Goal: Task Accomplishment & Management: Use online tool/utility

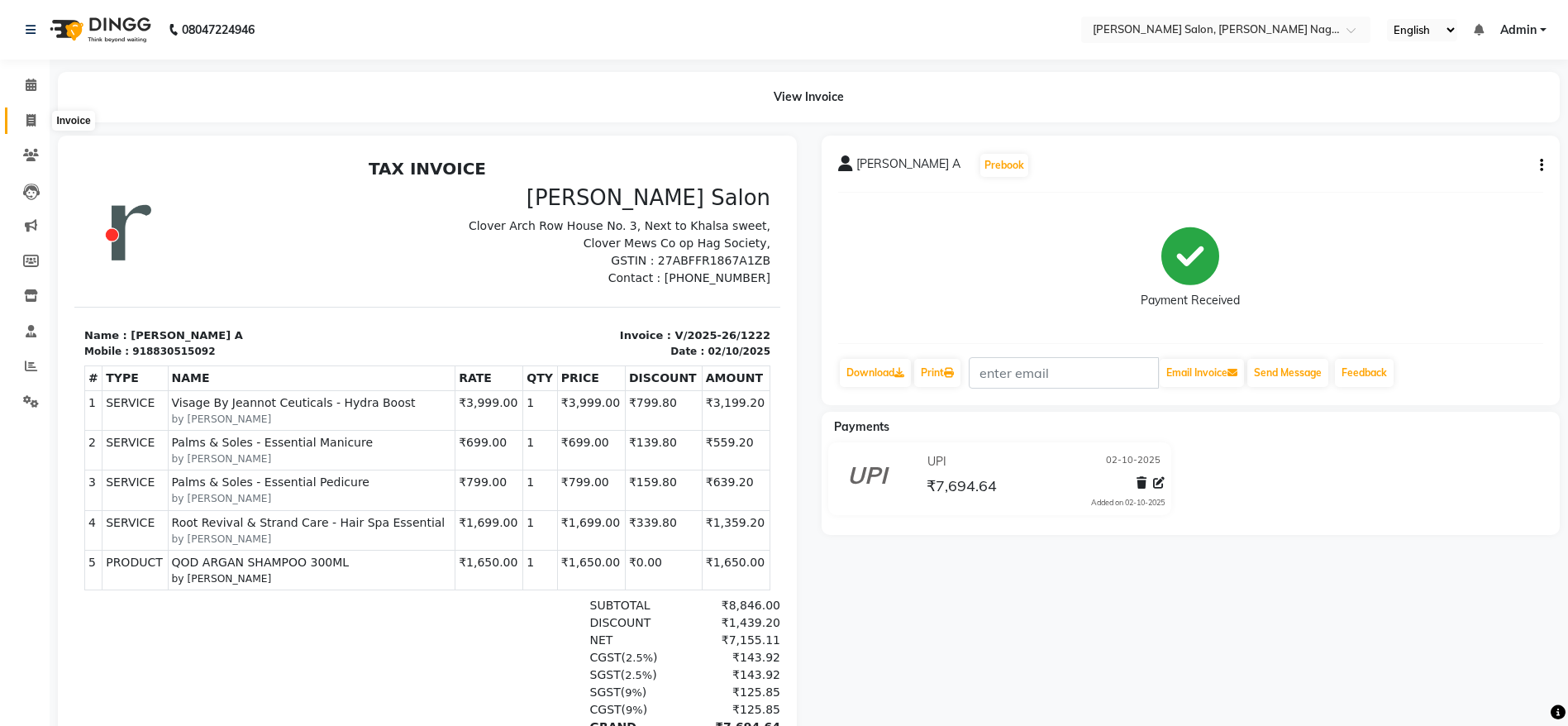
click at [31, 120] on icon at bounding box center [31, 120] width 9 height 12
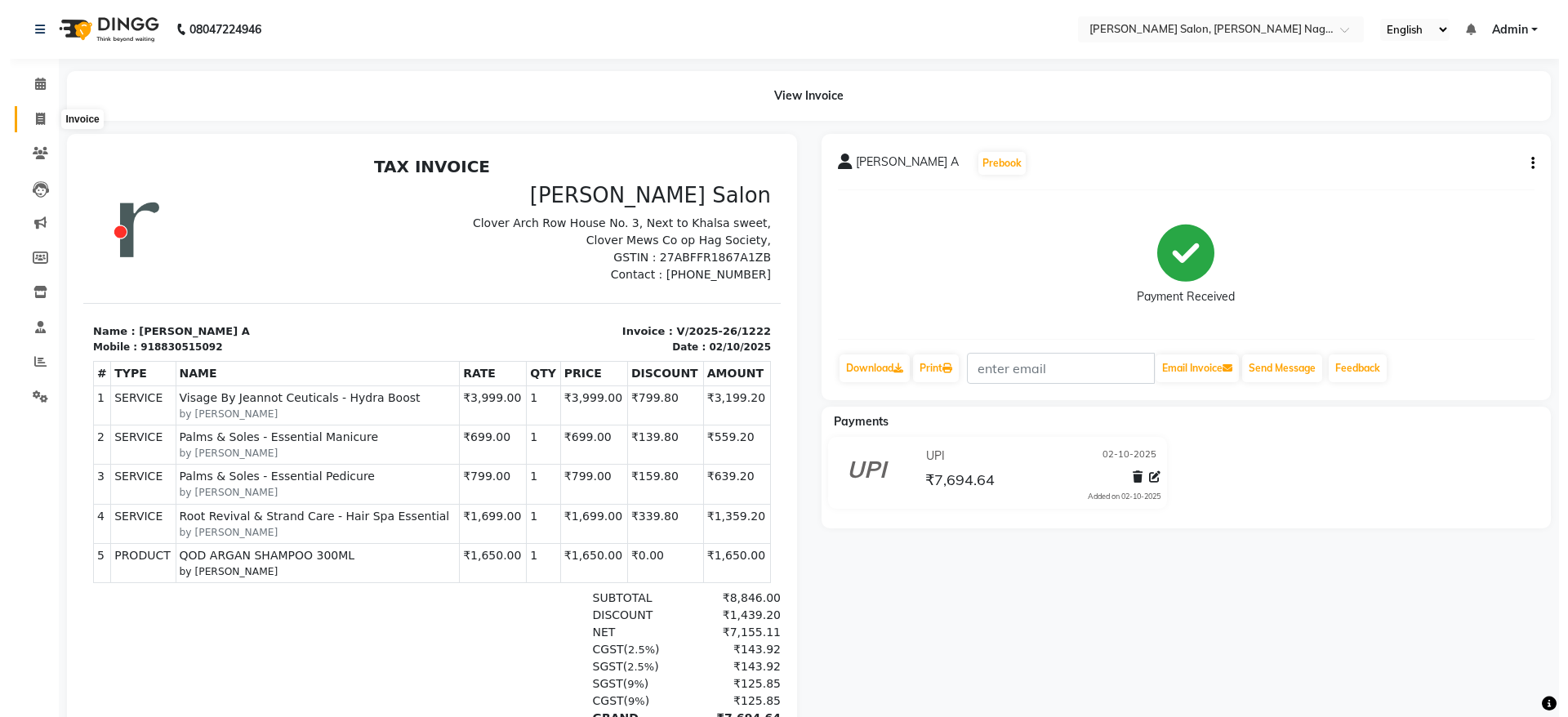
select select "service"
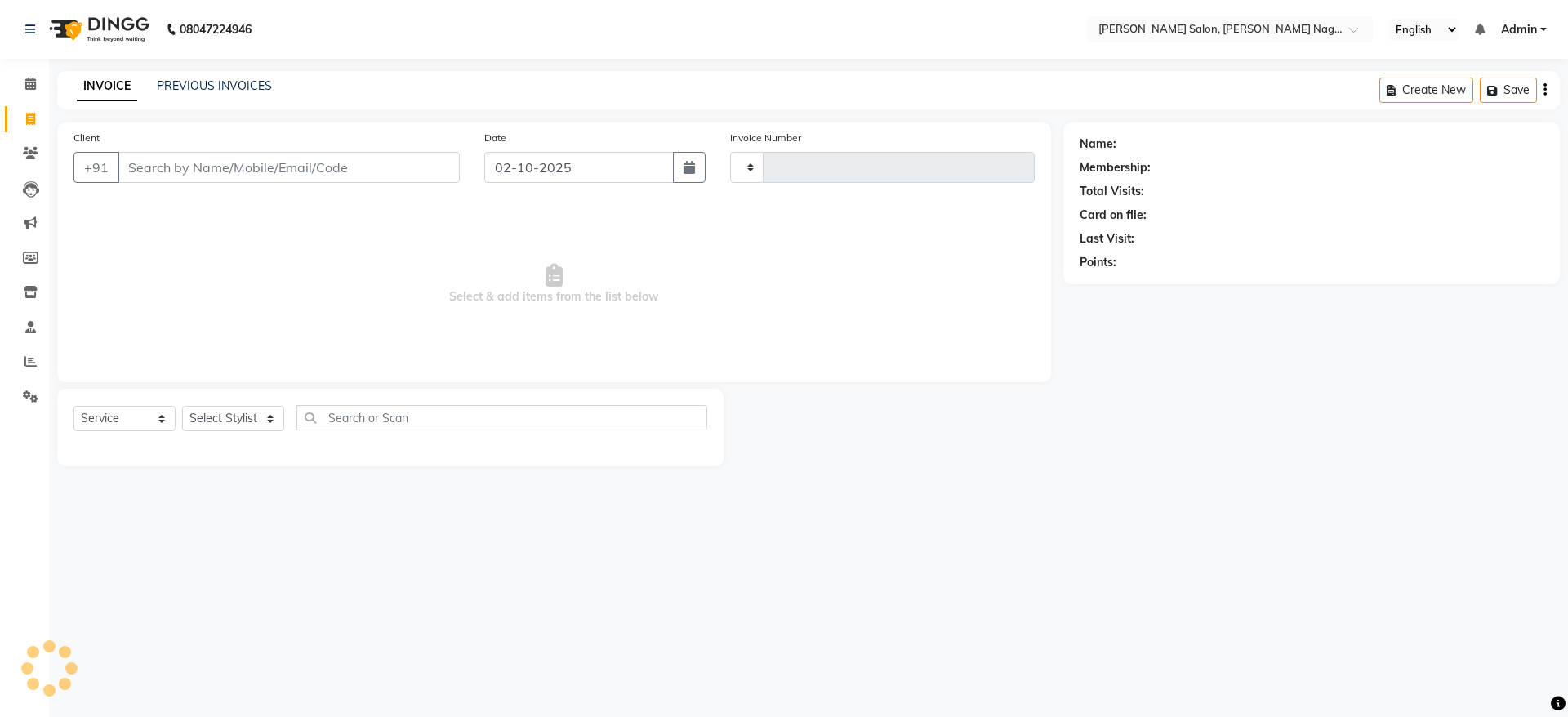
type input "1223"
select select "6221"
click at [200, 81] on link "PREVIOUS INVOICES" at bounding box center [214, 85] width 115 height 15
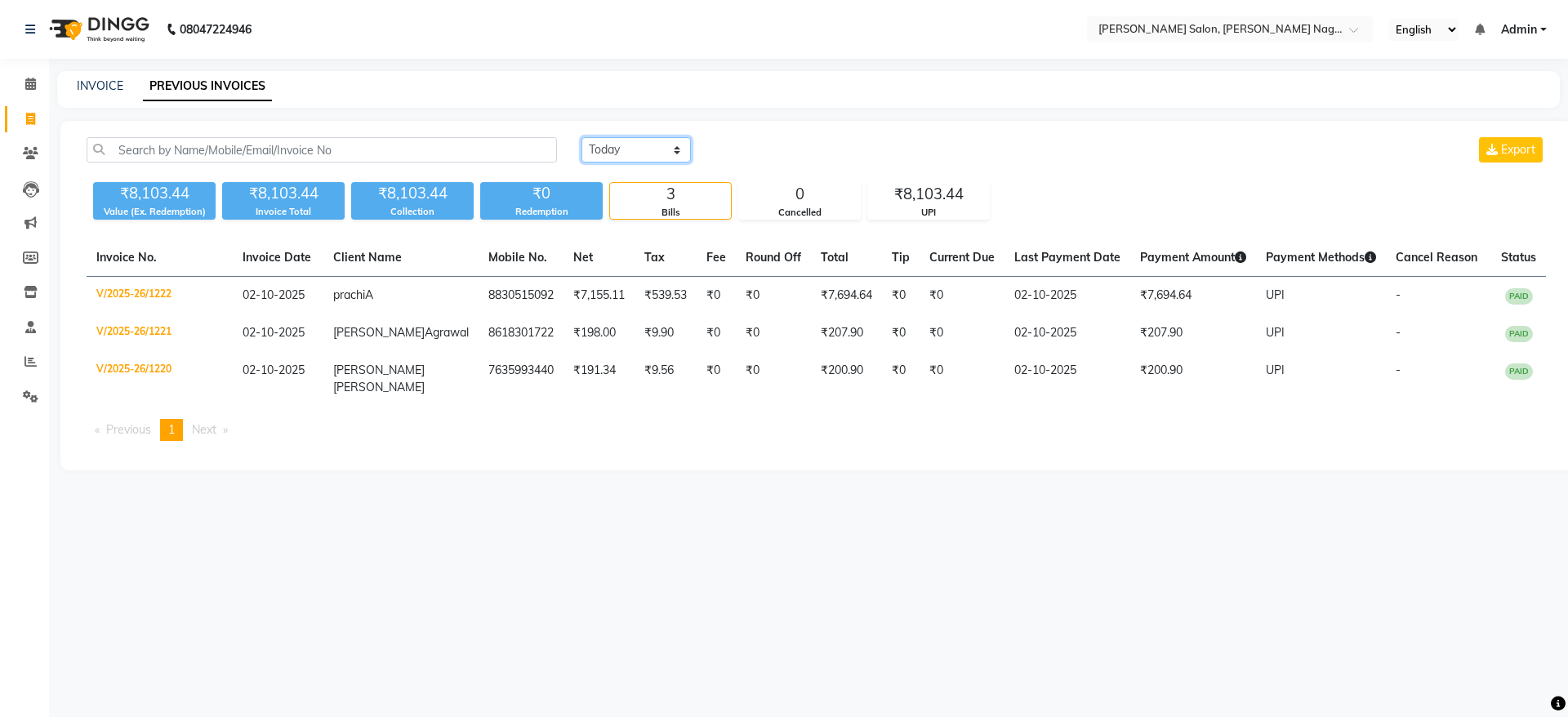
click at [654, 152] on select "Today Yesterday Custom Range" at bounding box center [636, 149] width 110 height 25
select select "range"
click at [581, 137] on select "Today Yesterday Custom Range" at bounding box center [636, 149] width 110 height 25
click at [788, 152] on input "02-10-2025" at bounding box center [768, 150] width 114 height 23
select select "10"
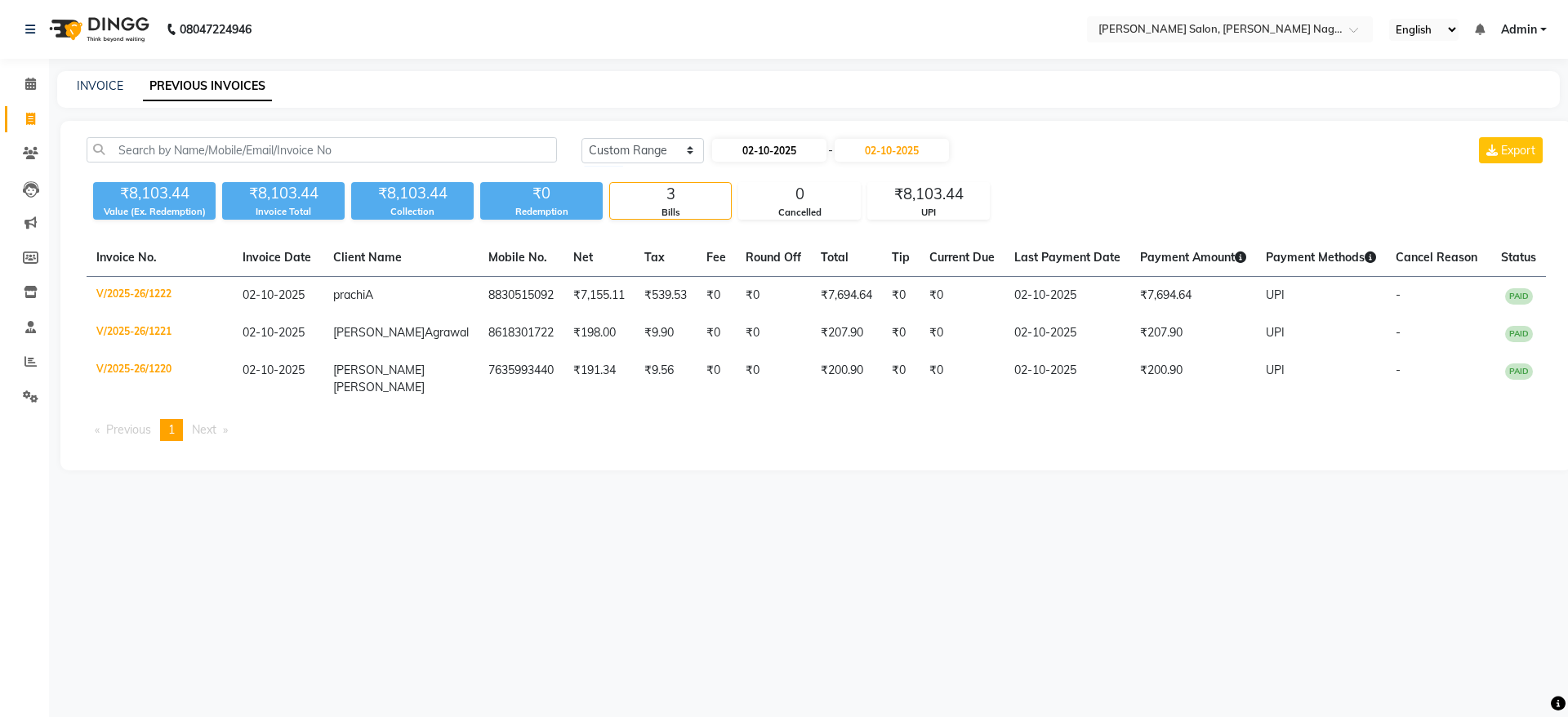
select select "2025"
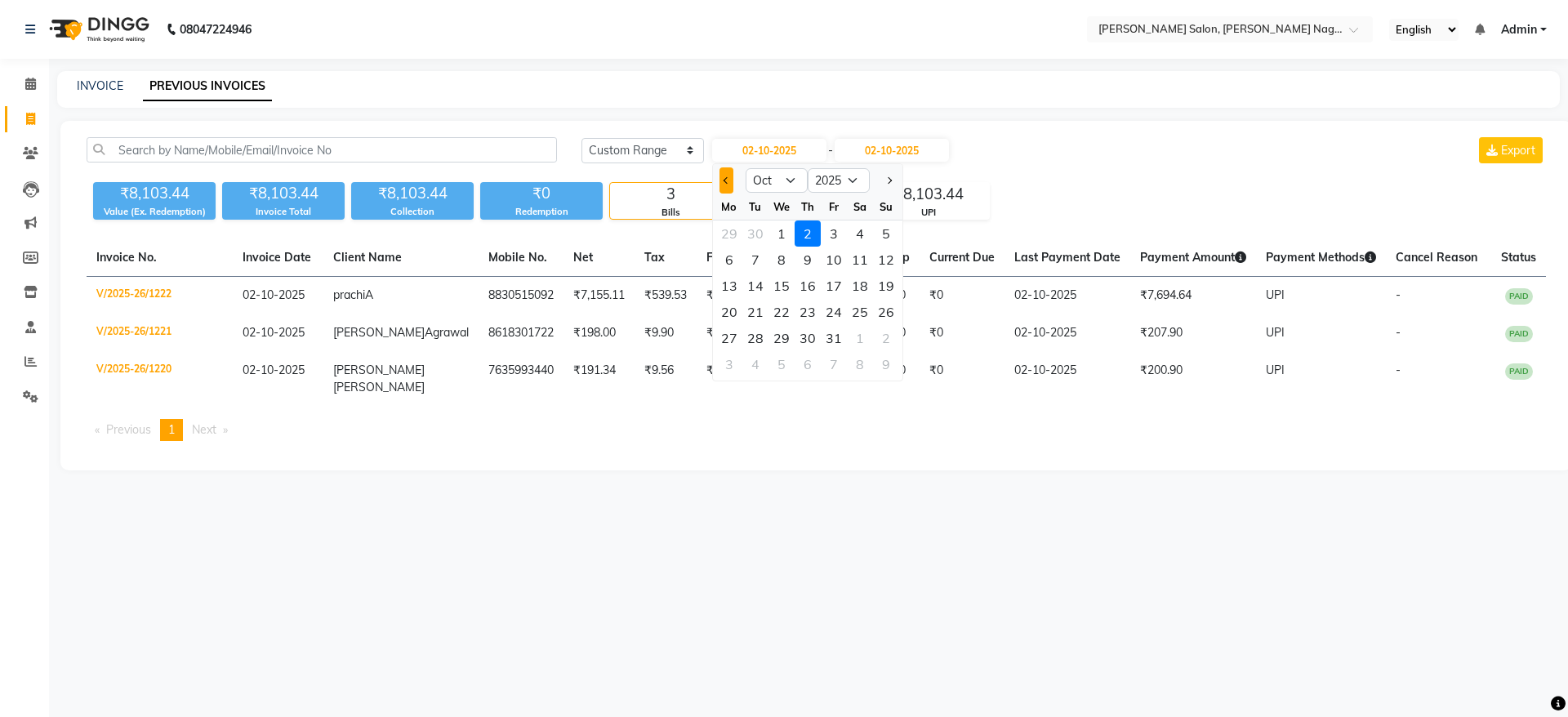
click at [725, 188] on button "Previous month" at bounding box center [727, 180] width 14 height 26
select select "9"
click at [730, 241] on div "1" at bounding box center [729, 233] width 26 height 26
type input "01-09-2025"
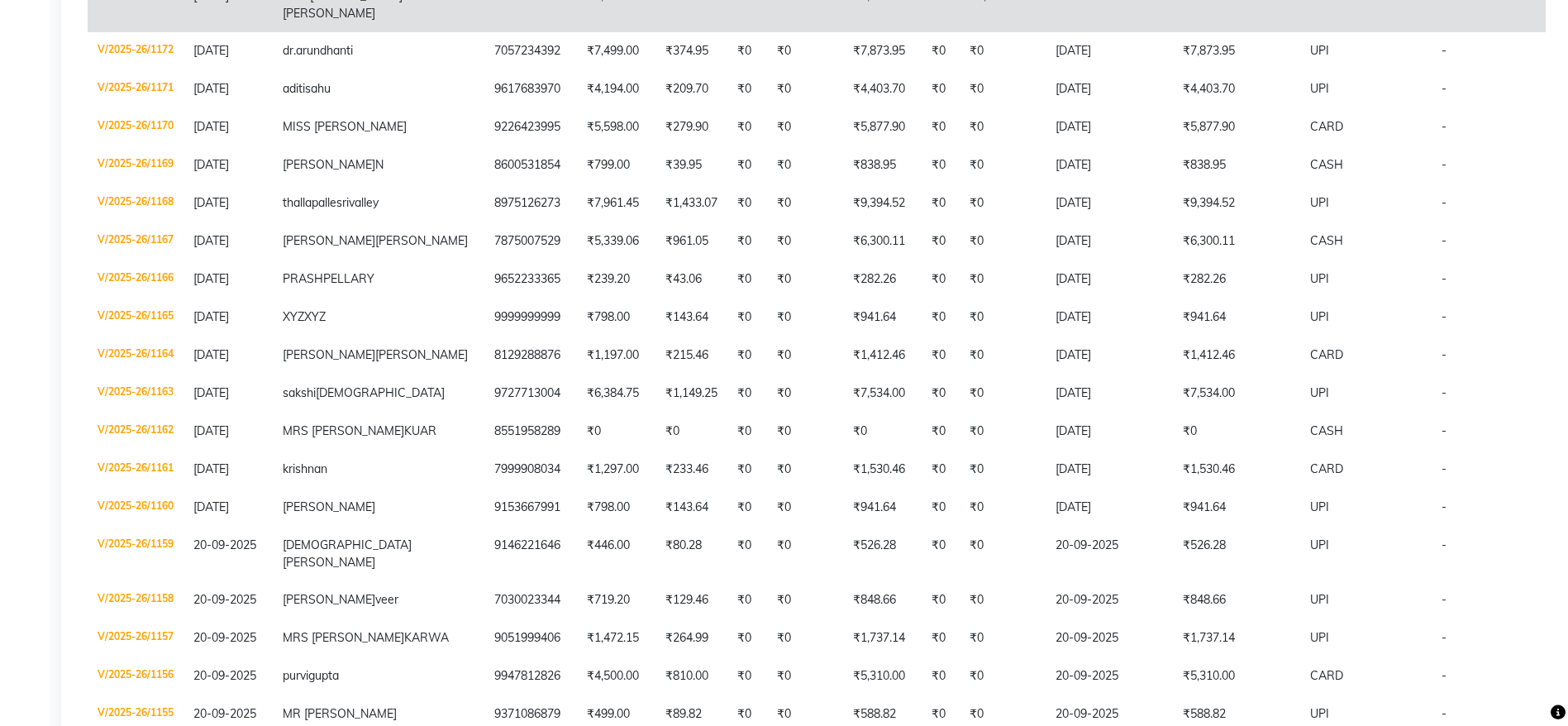
scroll to position [2303, 0]
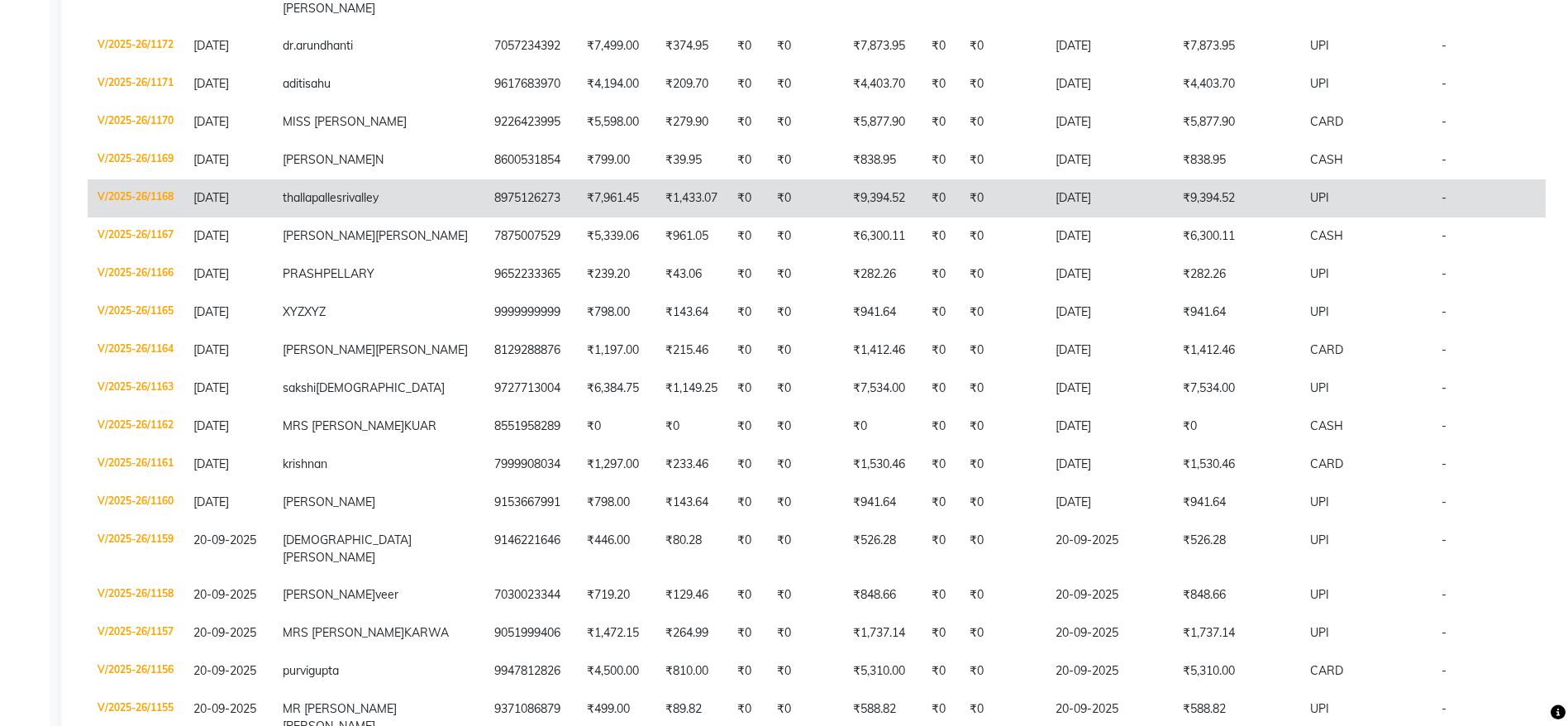
click at [577, 217] on td "₹7,961.45" at bounding box center [616, 198] width 78 height 38
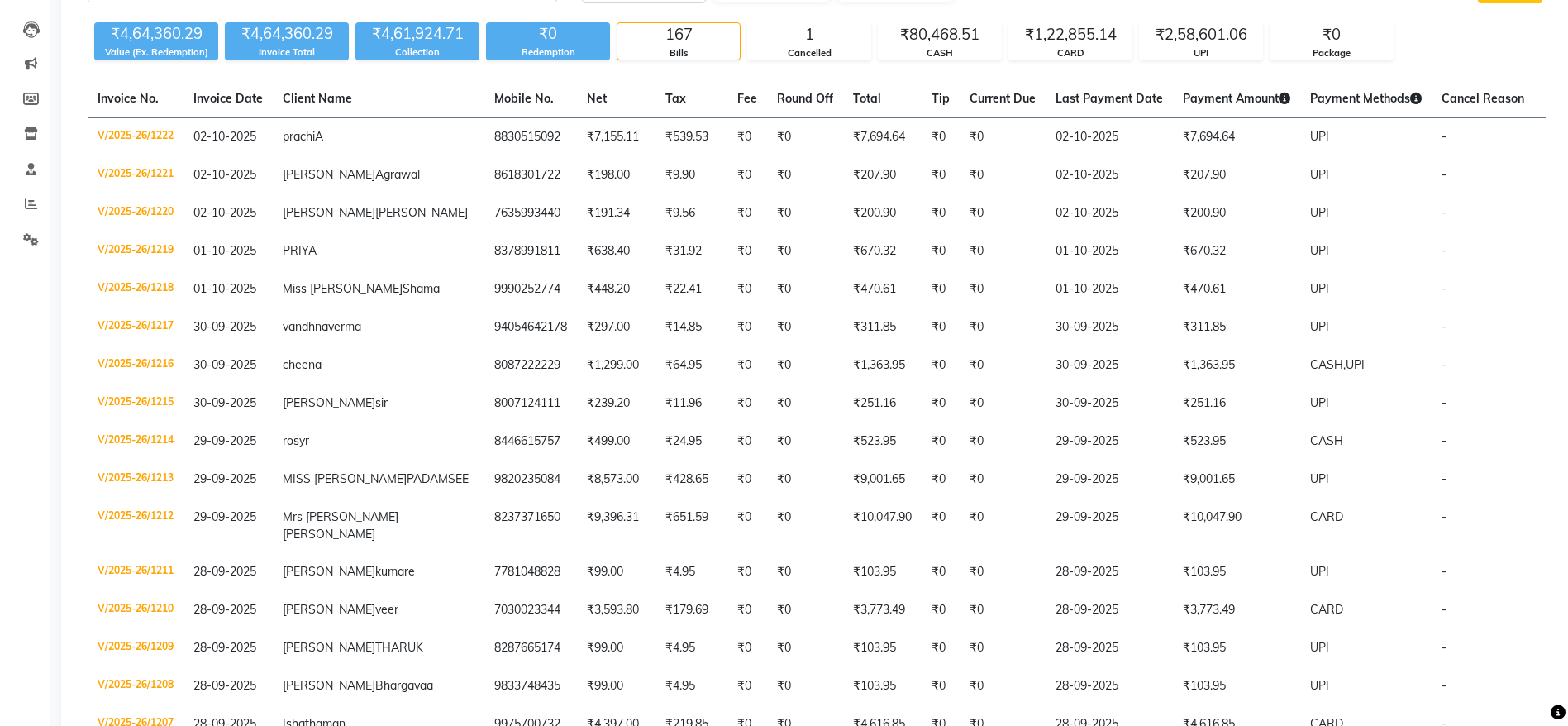
scroll to position [0, 0]
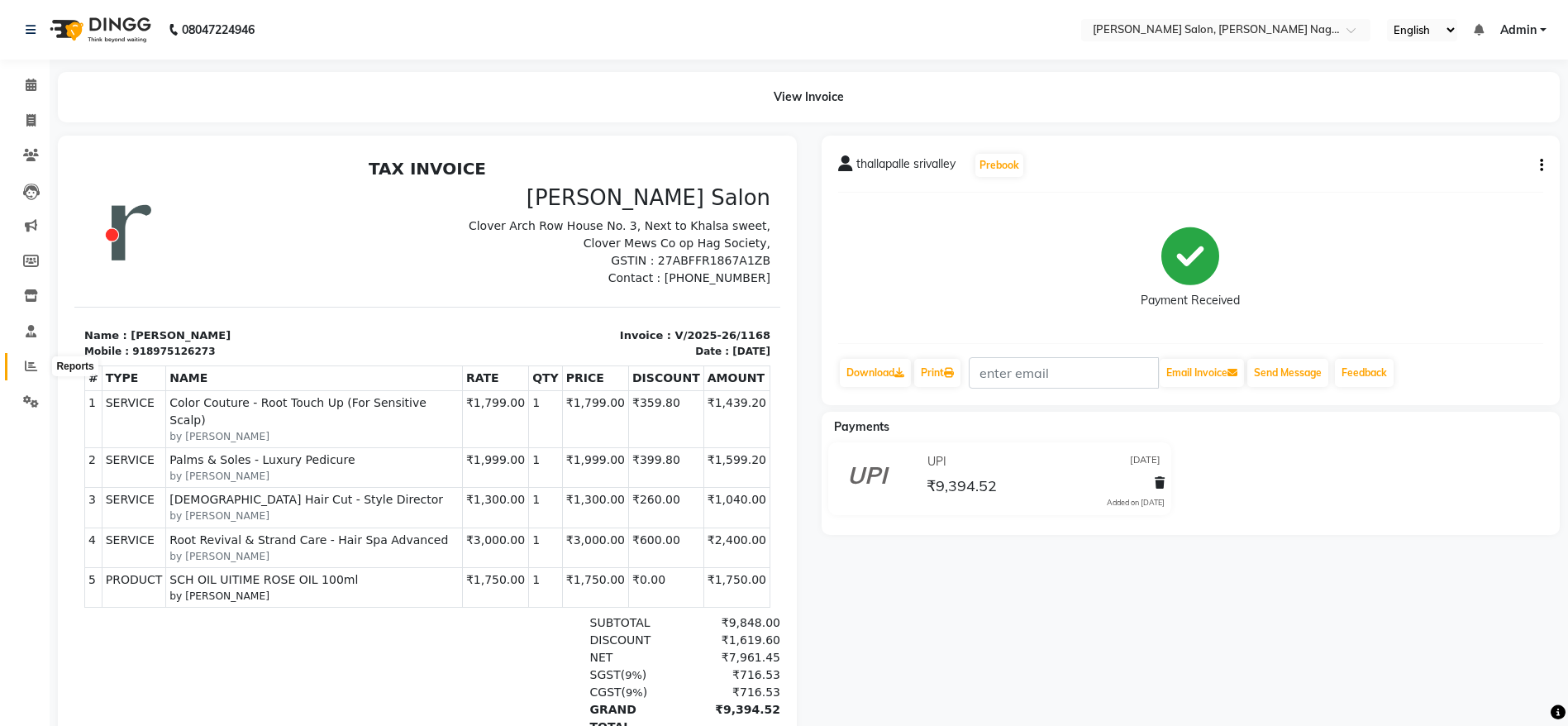
click at [19, 371] on span at bounding box center [31, 367] width 29 height 19
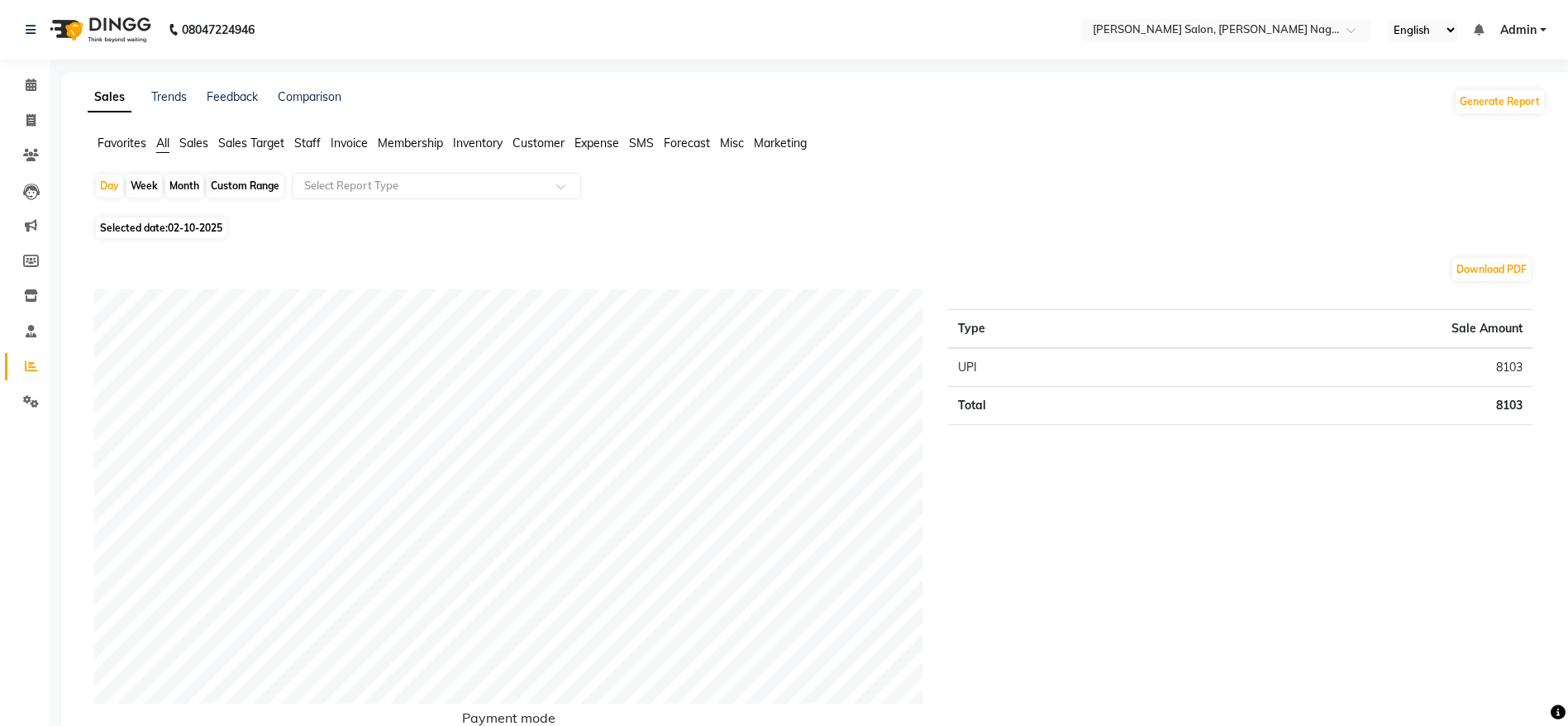
click at [222, 191] on div "Custom Range" at bounding box center [244, 186] width 77 height 23
select select "10"
select select "2025"
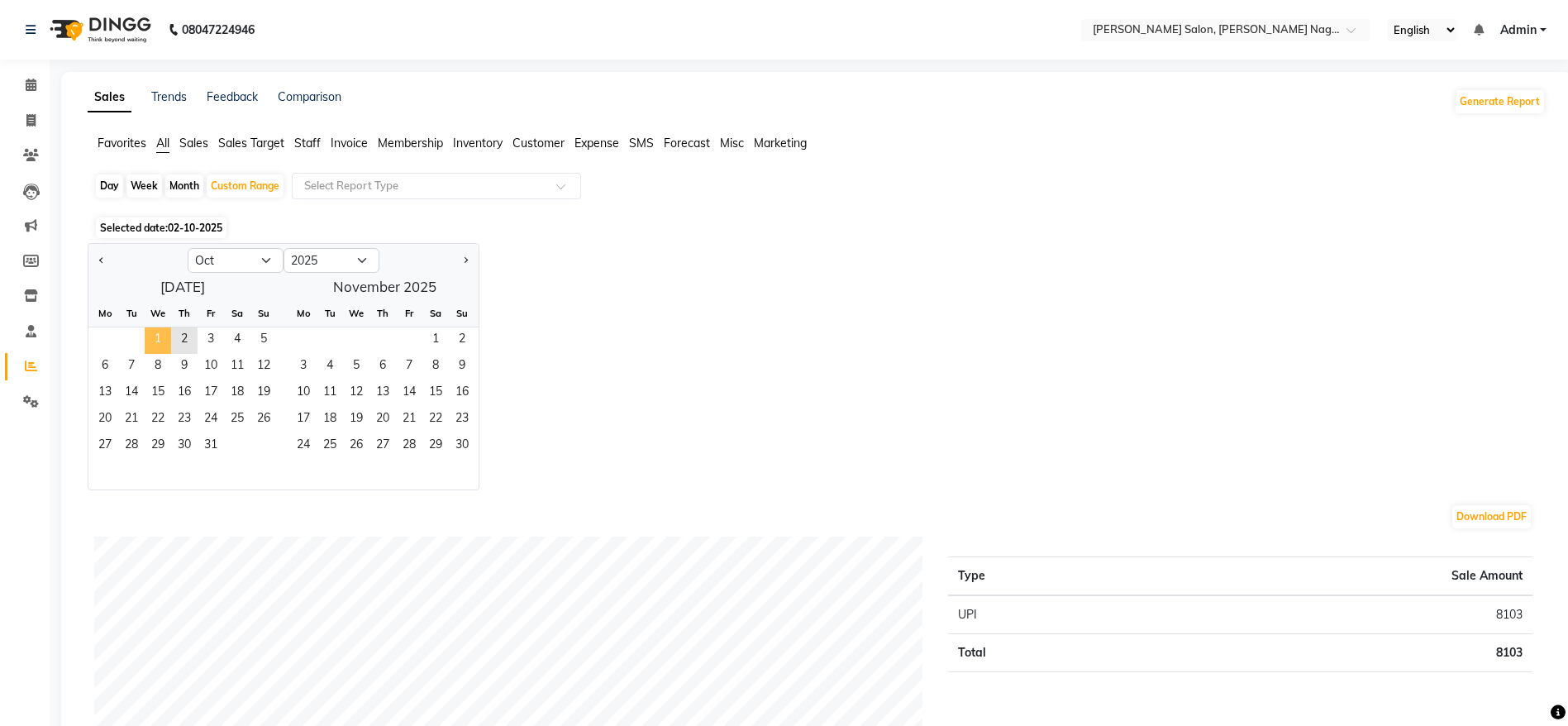
click at [156, 342] on span "1" at bounding box center [158, 341] width 26 height 26
click at [223, 433] on span "31" at bounding box center [211, 446] width 26 height 26
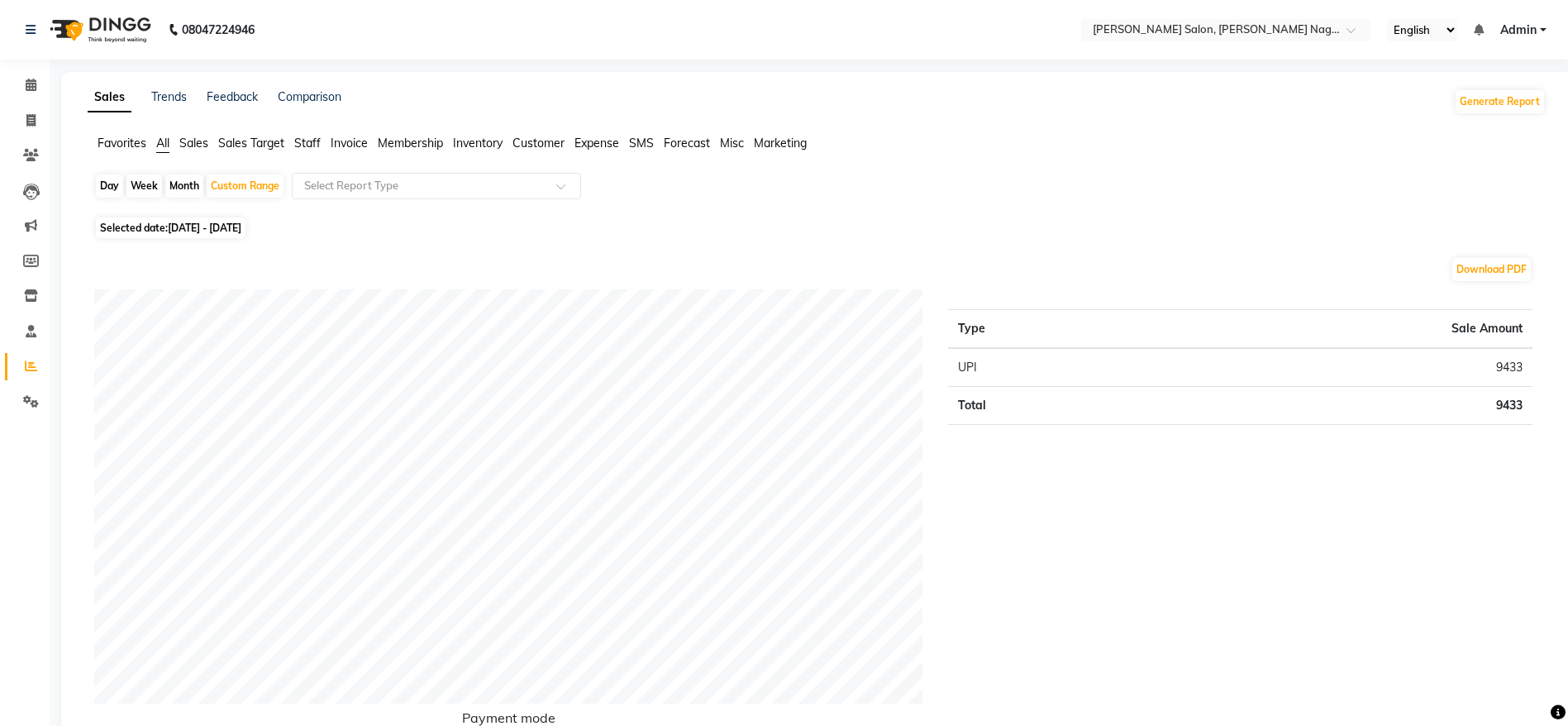
click at [310, 141] on span "Staff" at bounding box center [308, 143] width 26 height 15
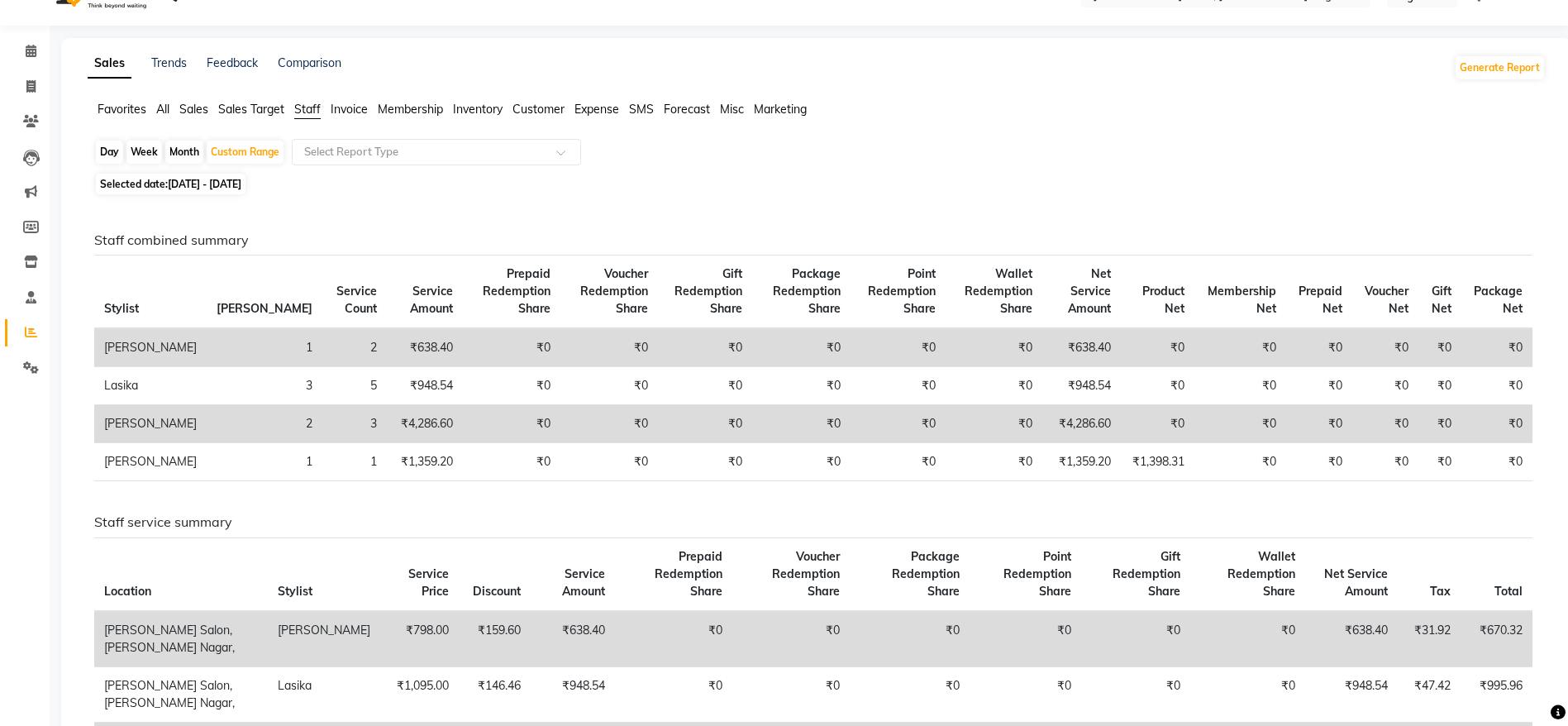
scroll to position [34, 0]
click at [253, 142] on div "Custom Range" at bounding box center [244, 151] width 77 height 23
select select "10"
select select "2025"
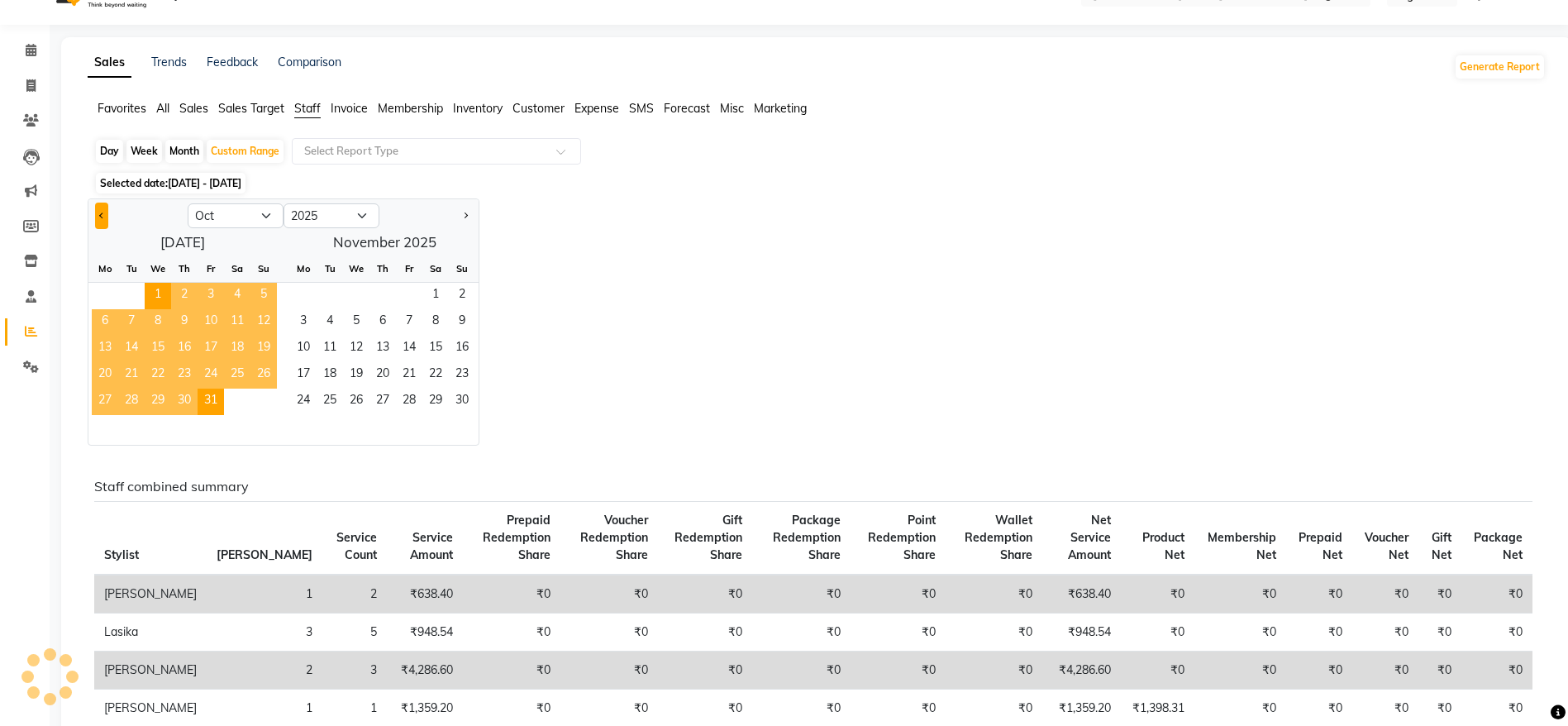
click at [96, 217] on button "Previous month" at bounding box center [101, 216] width 13 height 26
select select "9"
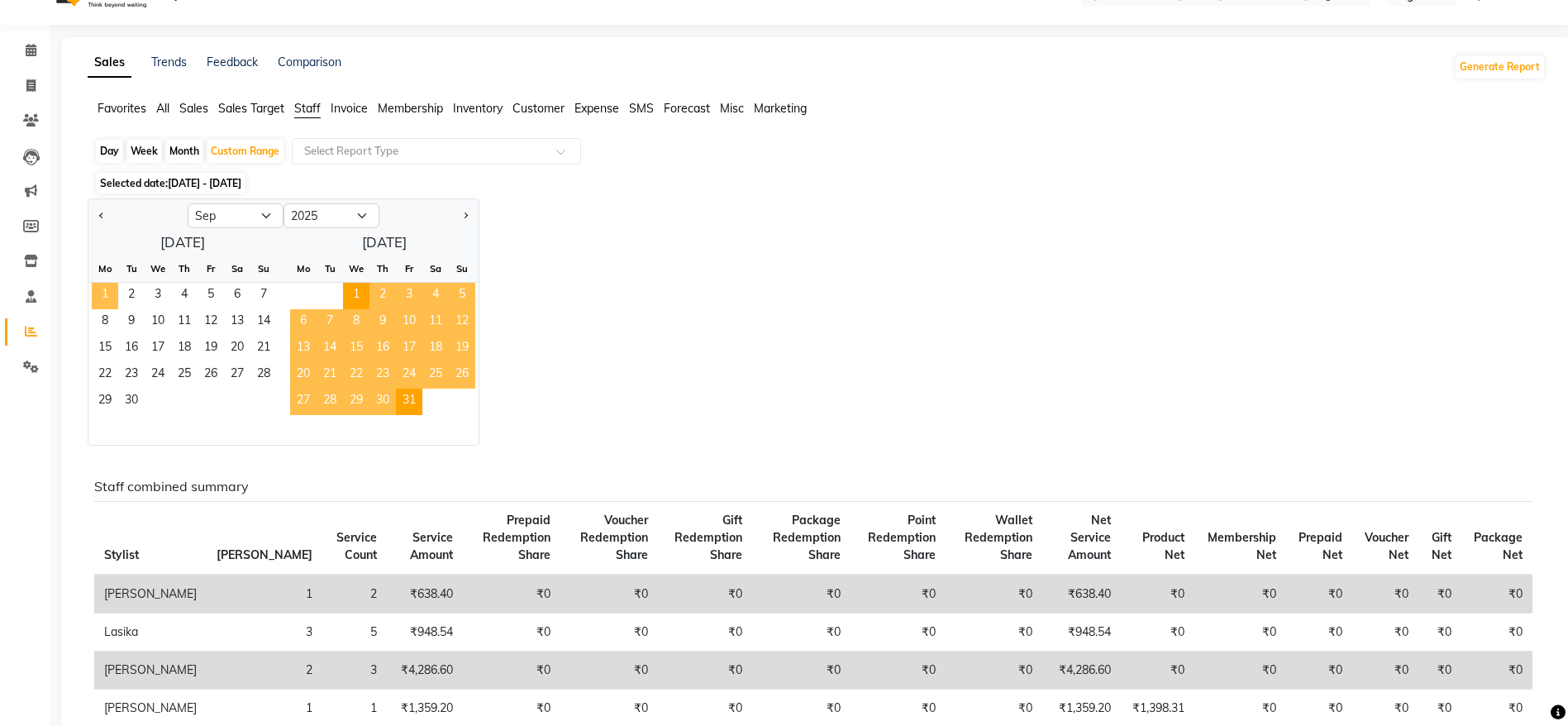
click at [105, 288] on span "1" at bounding box center [105, 296] width 26 height 26
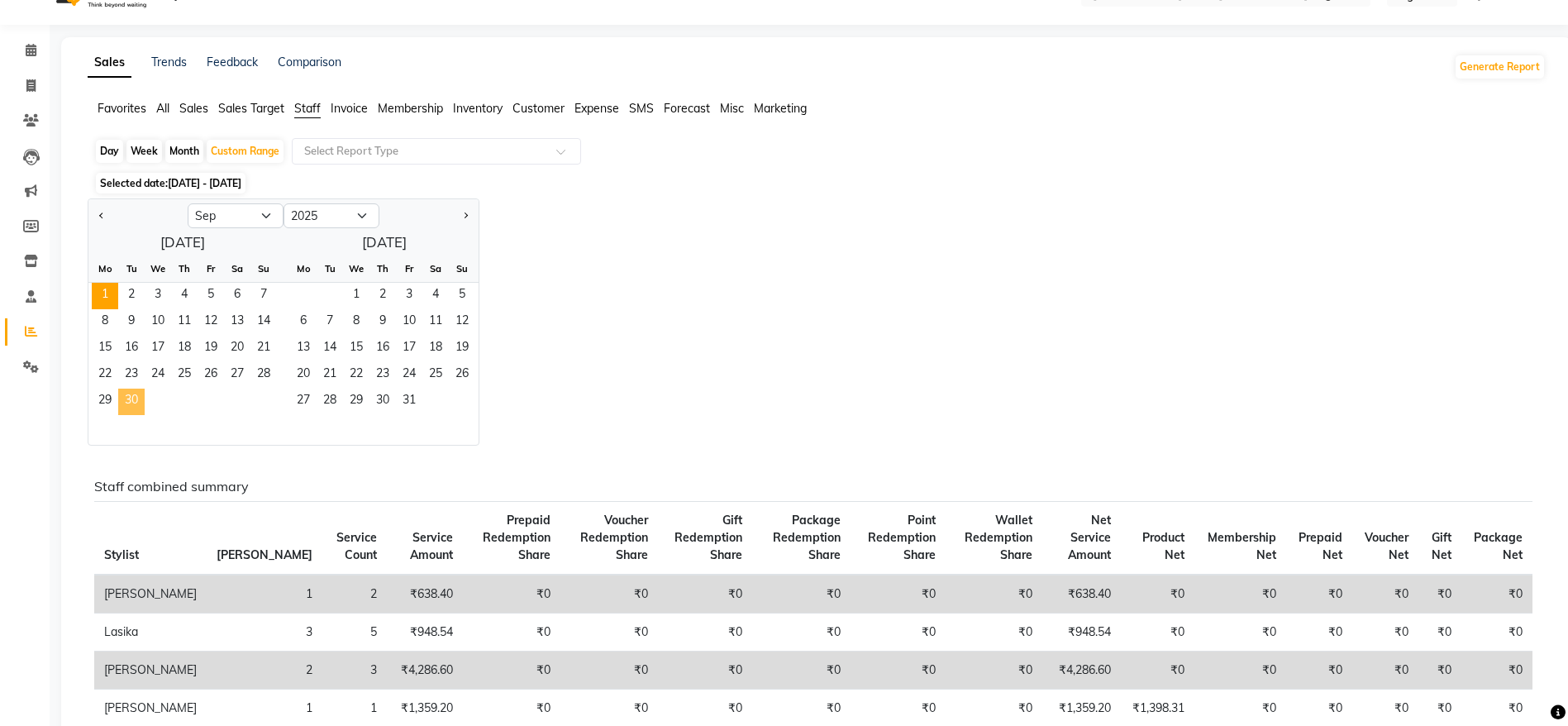
click at [125, 400] on span "30" at bounding box center [131, 402] width 26 height 26
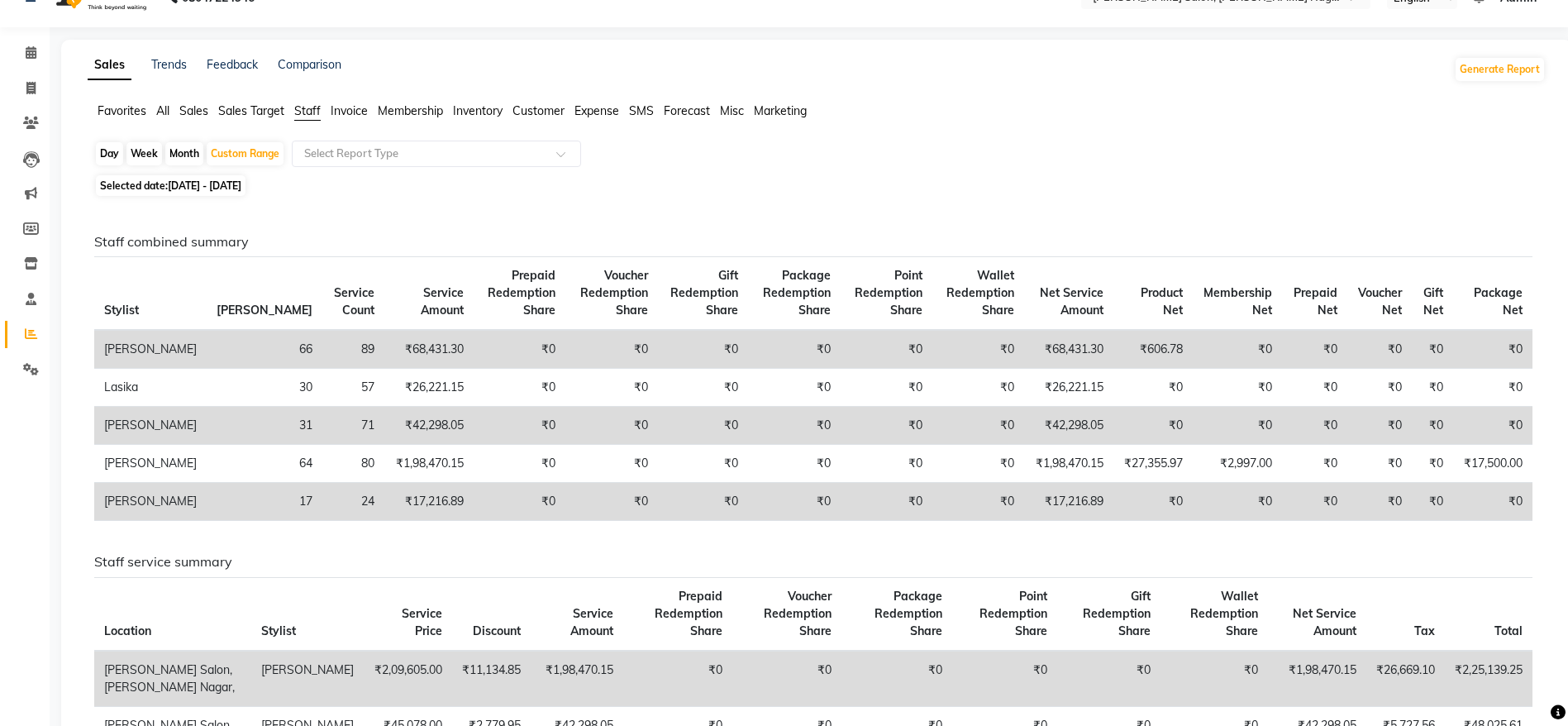
scroll to position [0, 0]
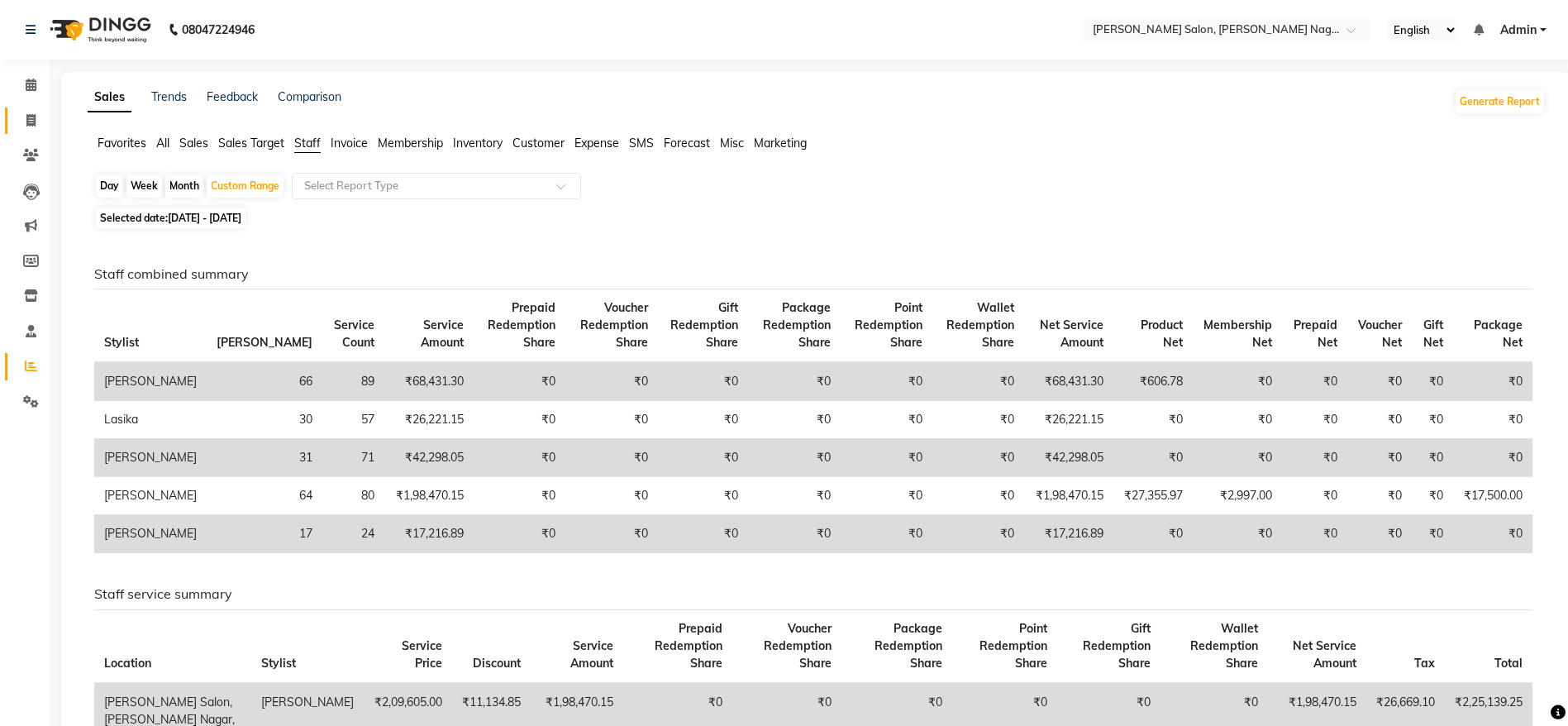
click at [24, 133] on link "Invoice" at bounding box center [25, 121] width 40 height 27
select select "service"
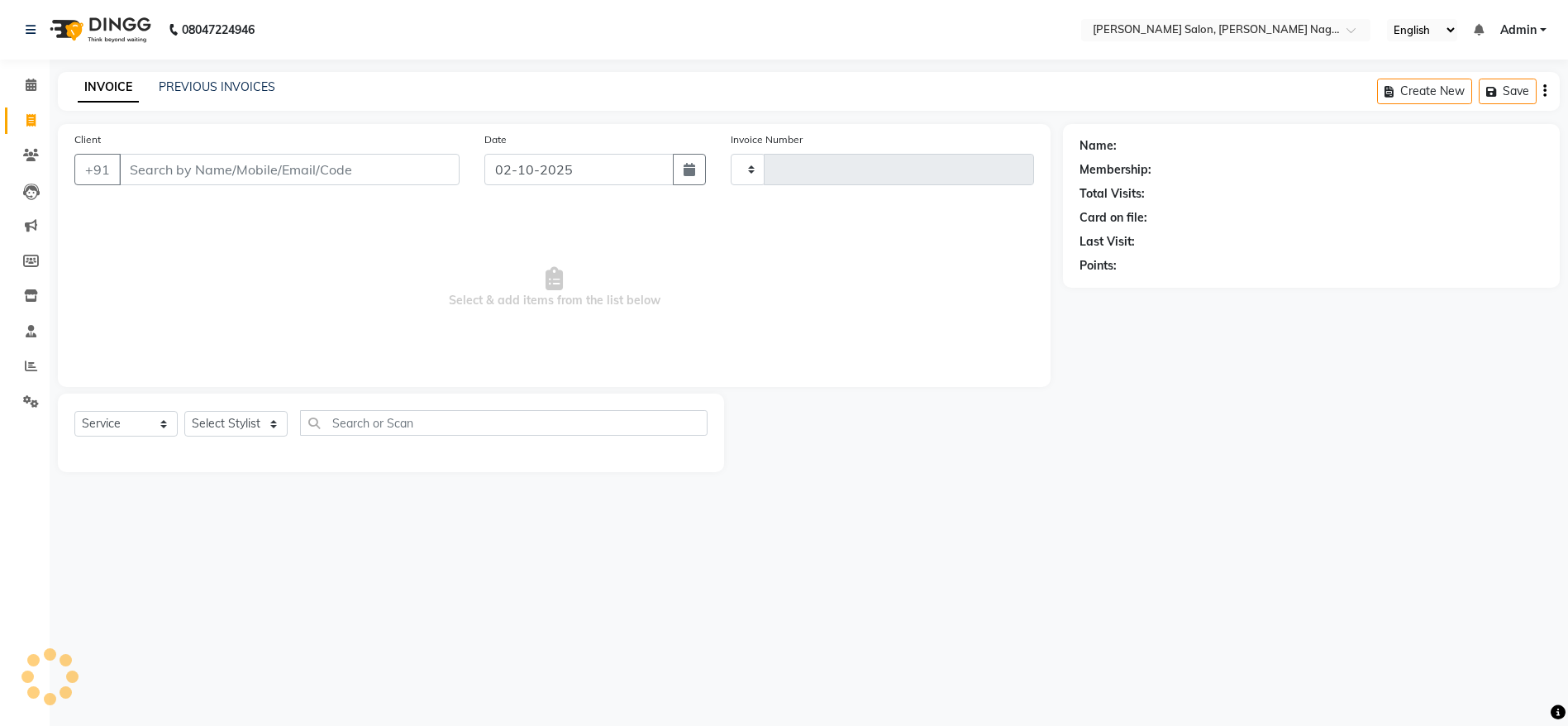
type input "1223"
select select "6221"
click at [227, 90] on link "PREVIOUS INVOICES" at bounding box center [217, 86] width 116 height 15
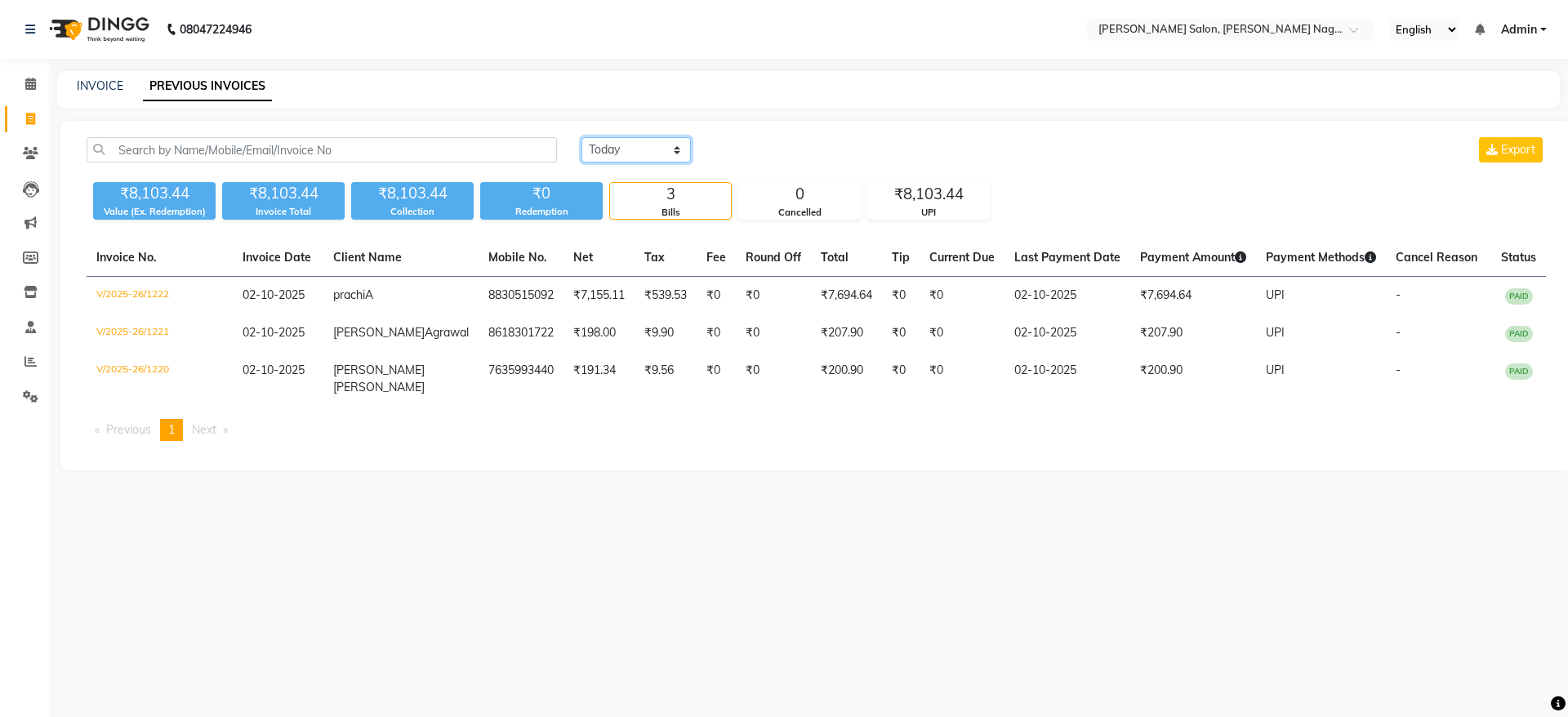
click at [620, 150] on select "Today Yesterday Custom Range" at bounding box center [636, 149] width 110 height 25
select select "range"
click at [581, 137] on select "Today Yesterday Custom Range" at bounding box center [636, 149] width 110 height 25
click at [760, 154] on input "02-10-2025" at bounding box center [768, 150] width 114 height 23
select select "10"
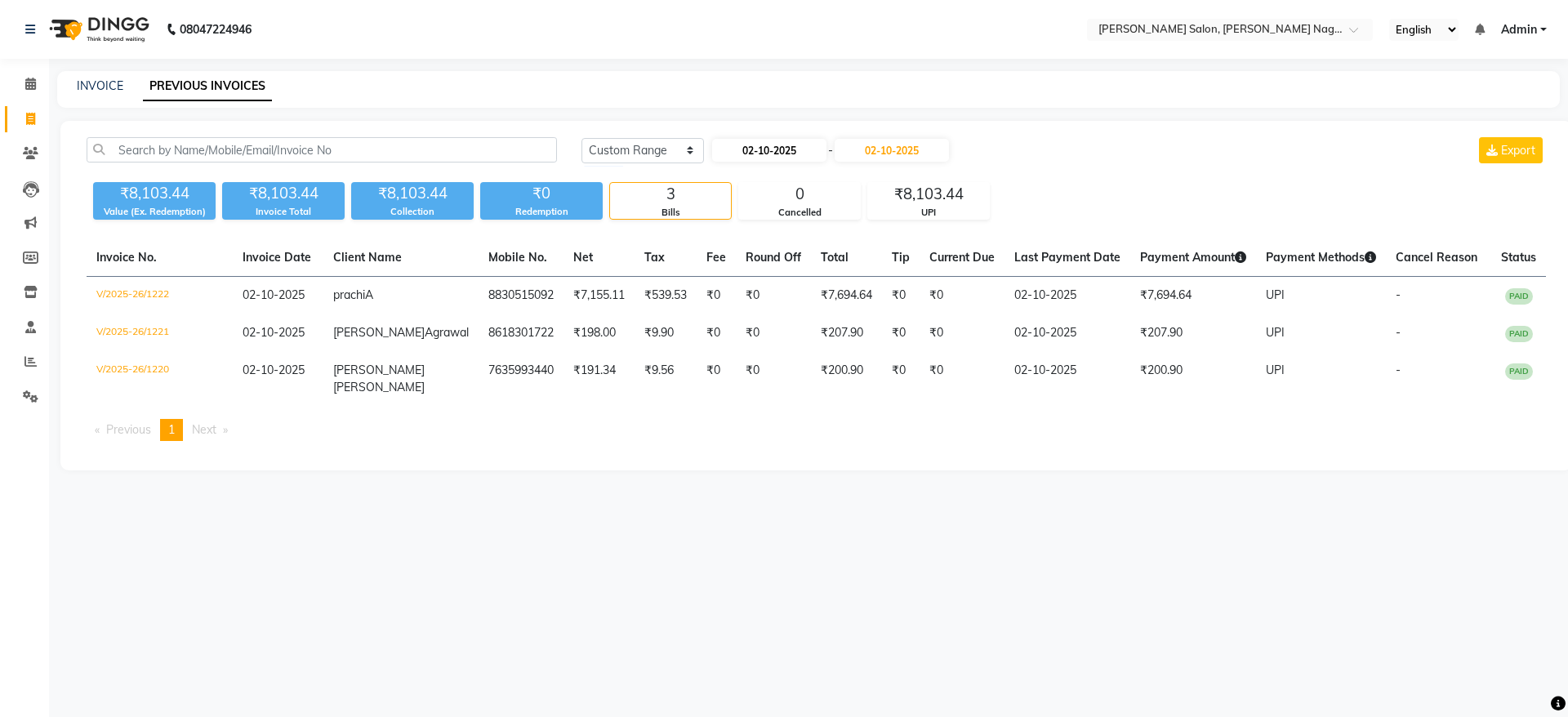
select select "2025"
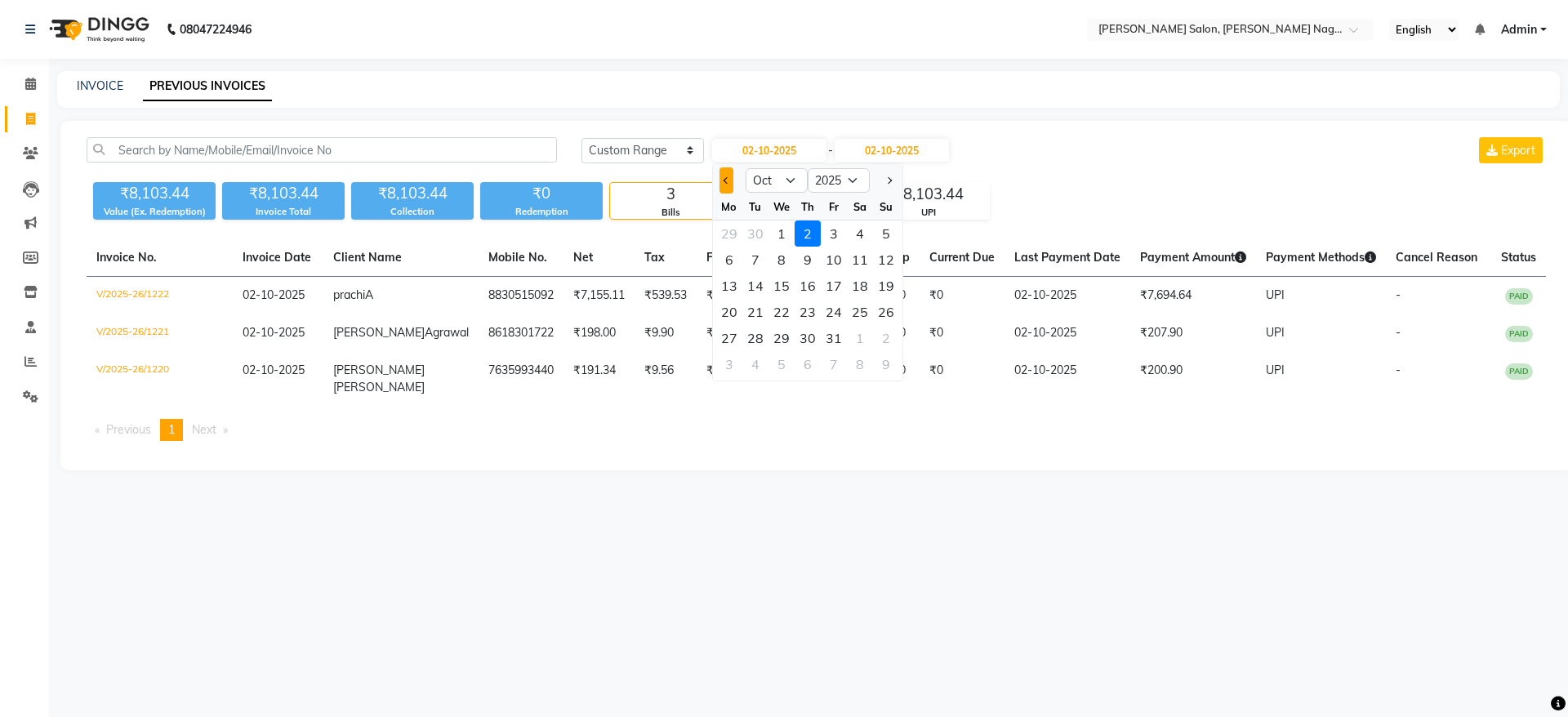
click at [730, 184] on button "Previous month" at bounding box center [727, 180] width 14 height 26
select select "9"
click at [735, 235] on div "1" at bounding box center [729, 233] width 26 height 26
type input "01-09-2025"
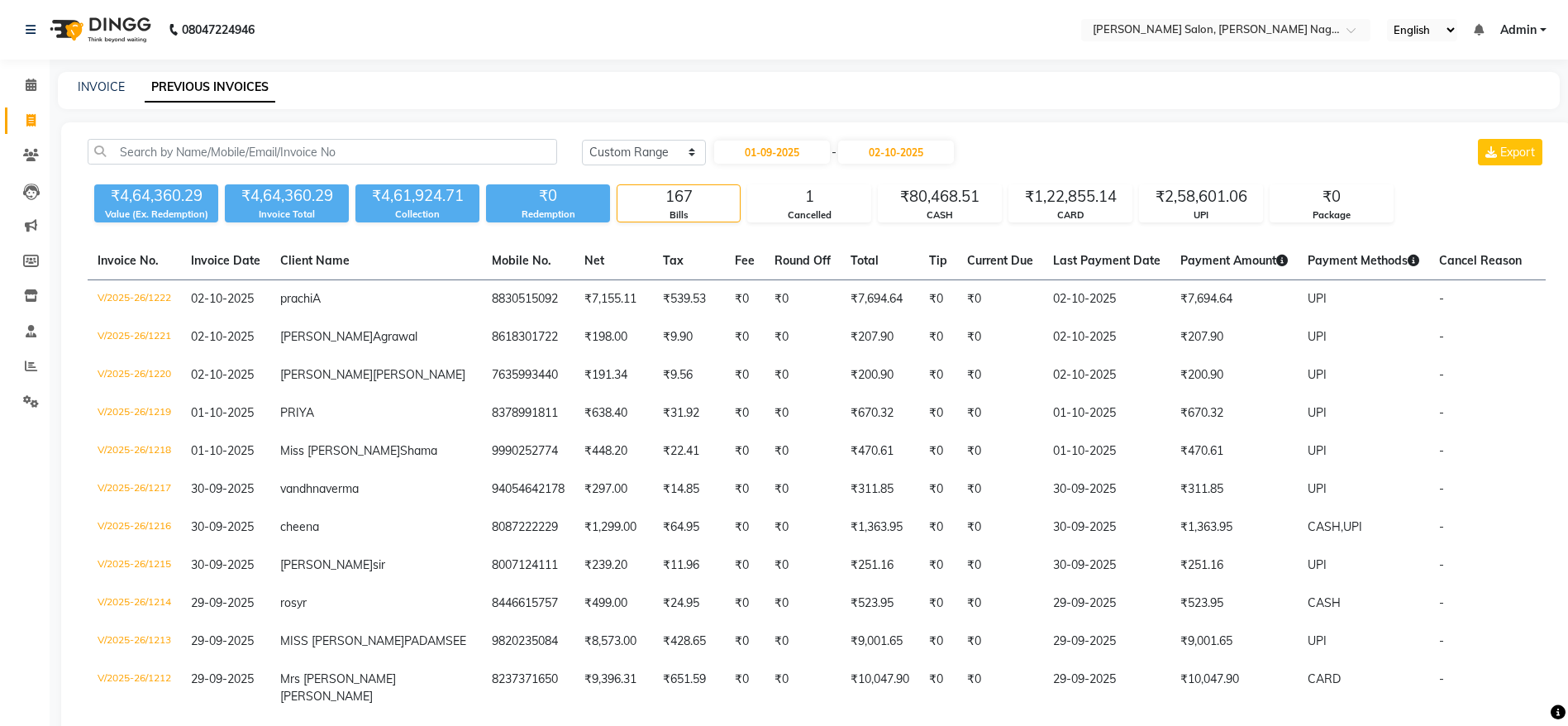
click at [645, 155] on select "Today Yesterday Custom Range" at bounding box center [644, 152] width 124 height 26
click at [582, 139] on select "Today Yesterday Custom Range" at bounding box center [644, 152] width 124 height 26
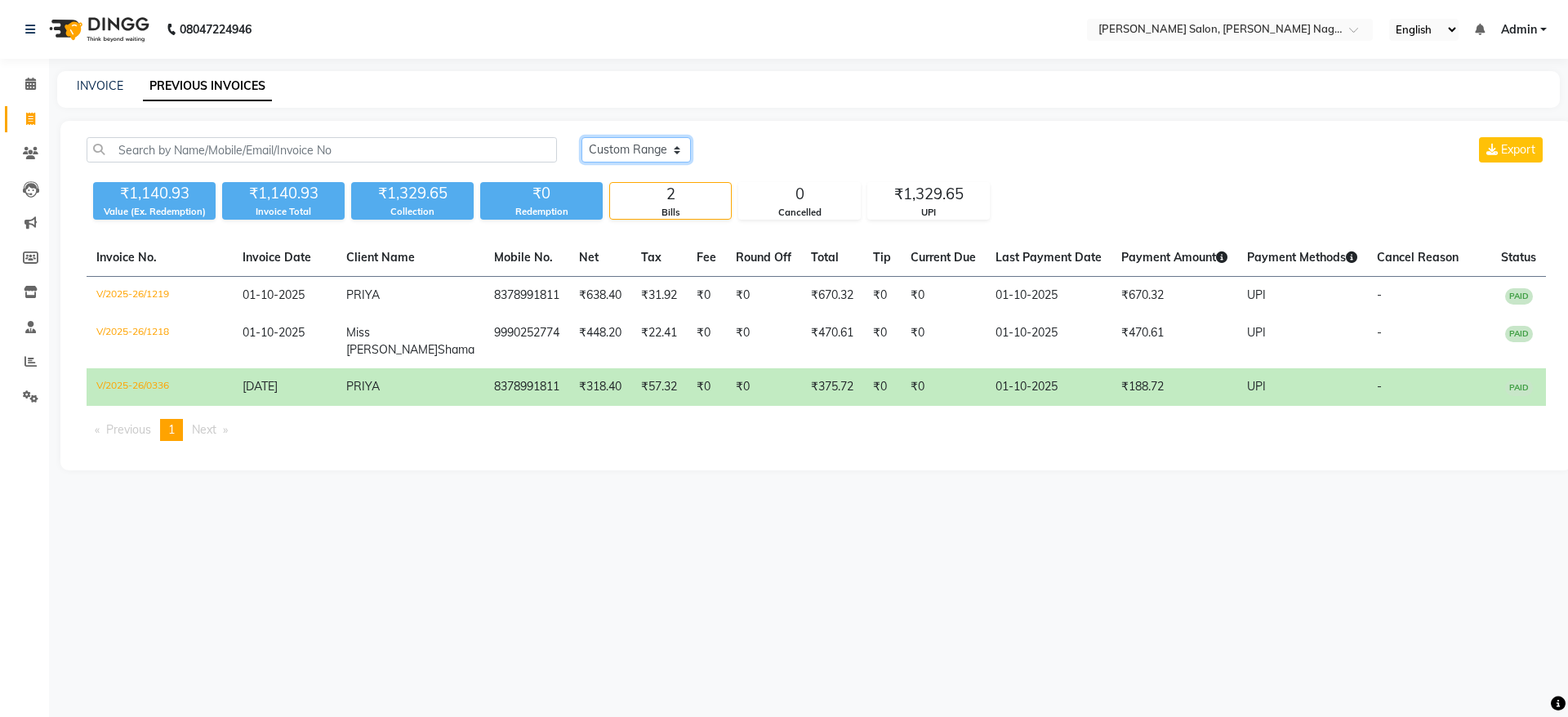
click at [646, 145] on select "Today Yesterday Custom Range" at bounding box center [636, 149] width 110 height 25
select select "range"
click at [581, 137] on select "Today Yesterday Custom Range" at bounding box center [636, 149] width 110 height 25
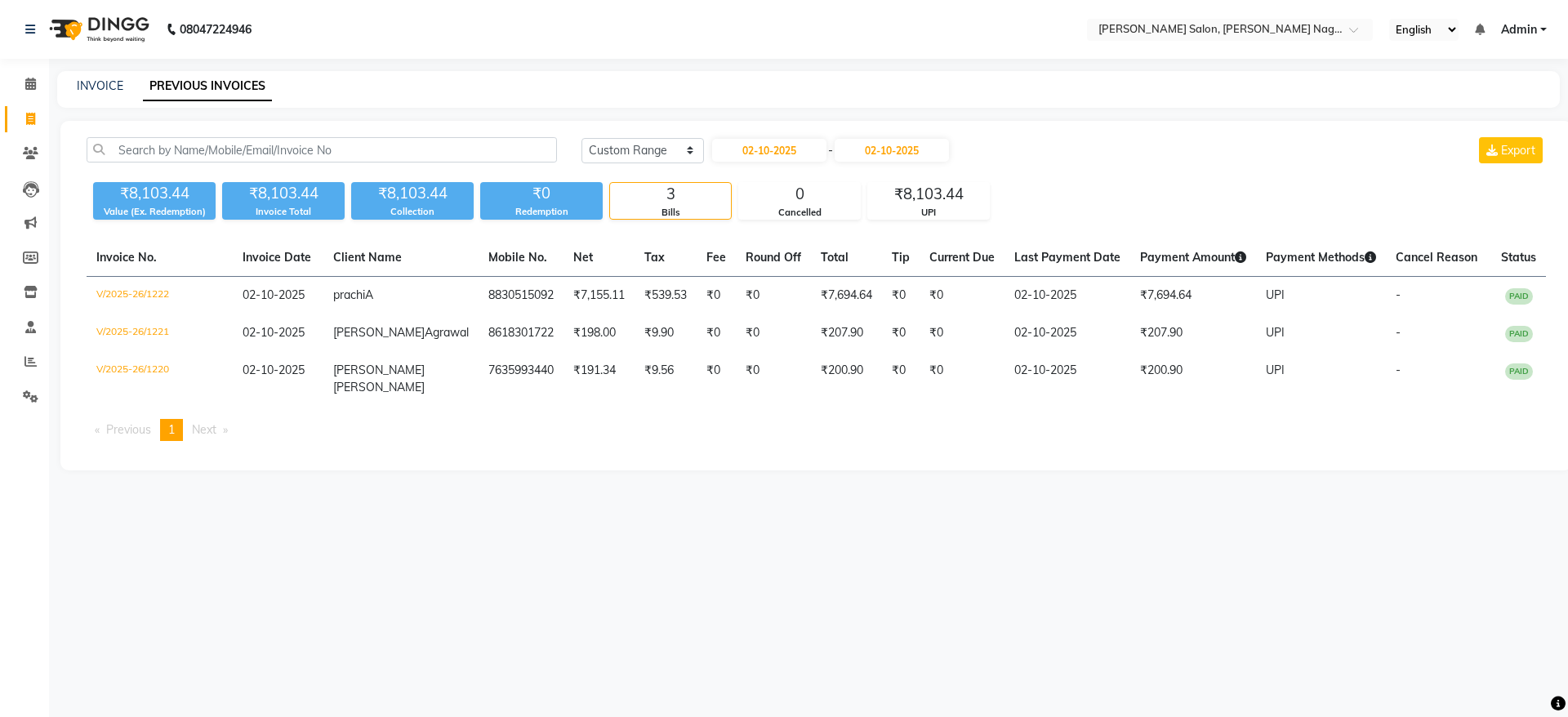
click at [806, 162] on div "02-10-2025 - 02-10-2025" at bounding box center [830, 150] width 240 height 26
click at [805, 153] on input "02-10-2025" at bounding box center [768, 150] width 114 height 23
select select "10"
select select "2025"
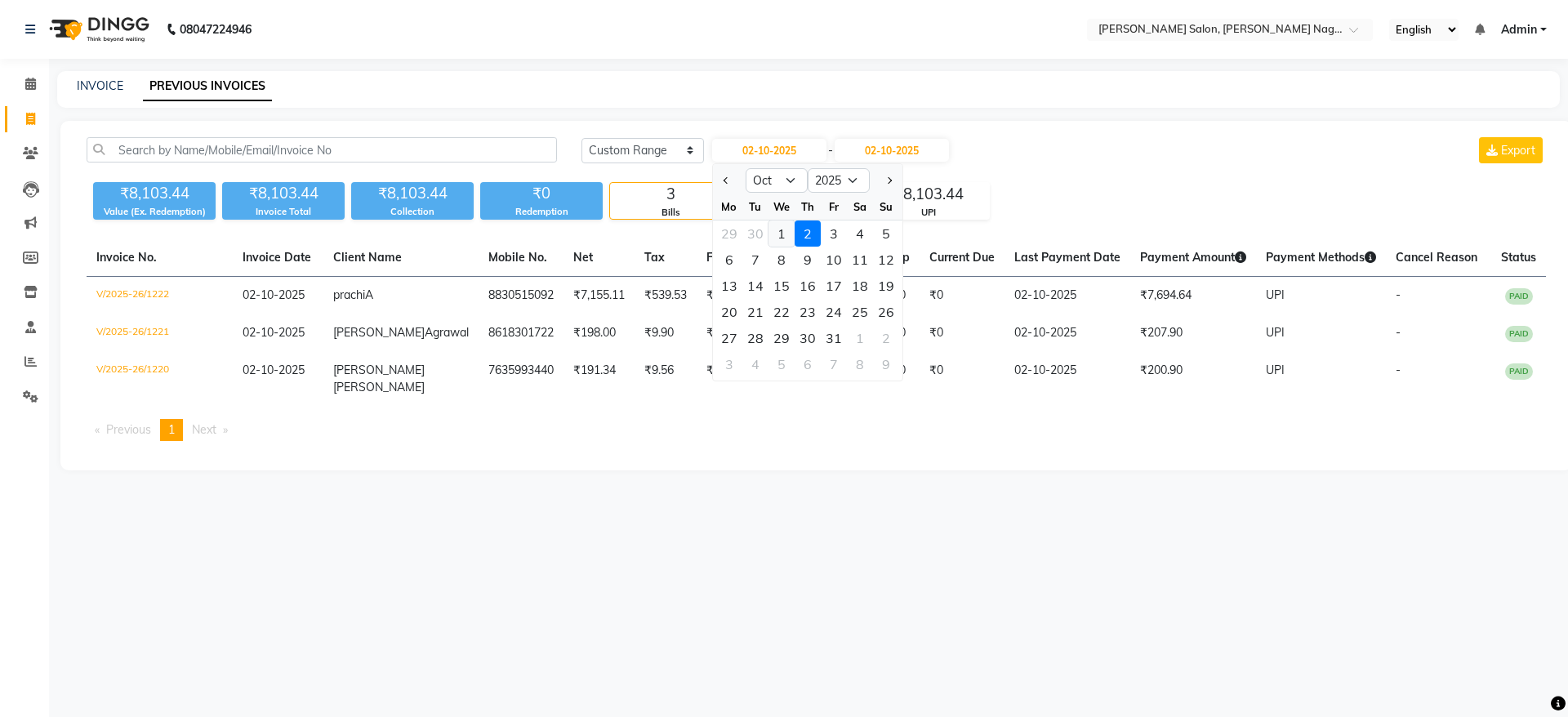
click at [787, 231] on div "1" at bounding box center [781, 233] width 26 height 26
type input "01-10-2025"
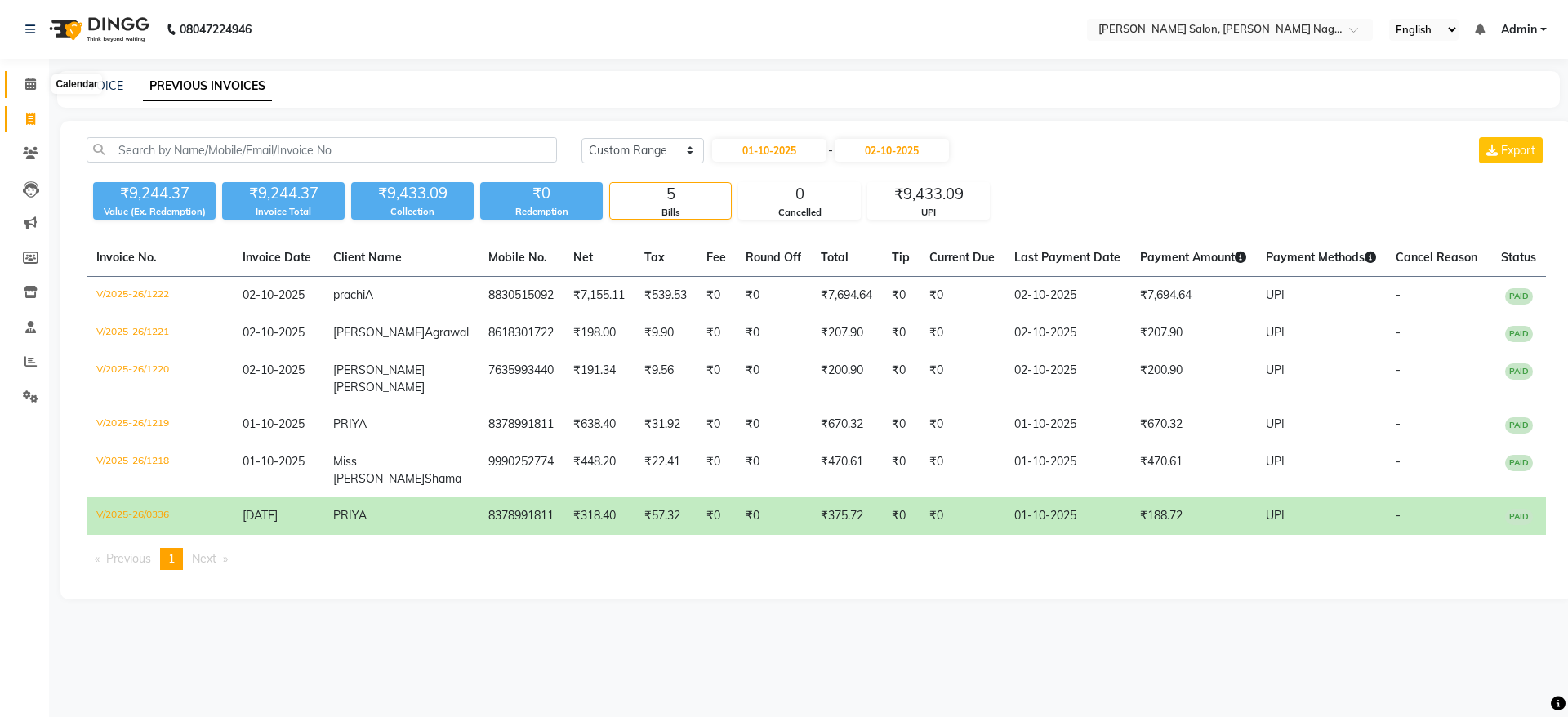
click at [35, 89] on icon at bounding box center [30, 84] width 10 height 12
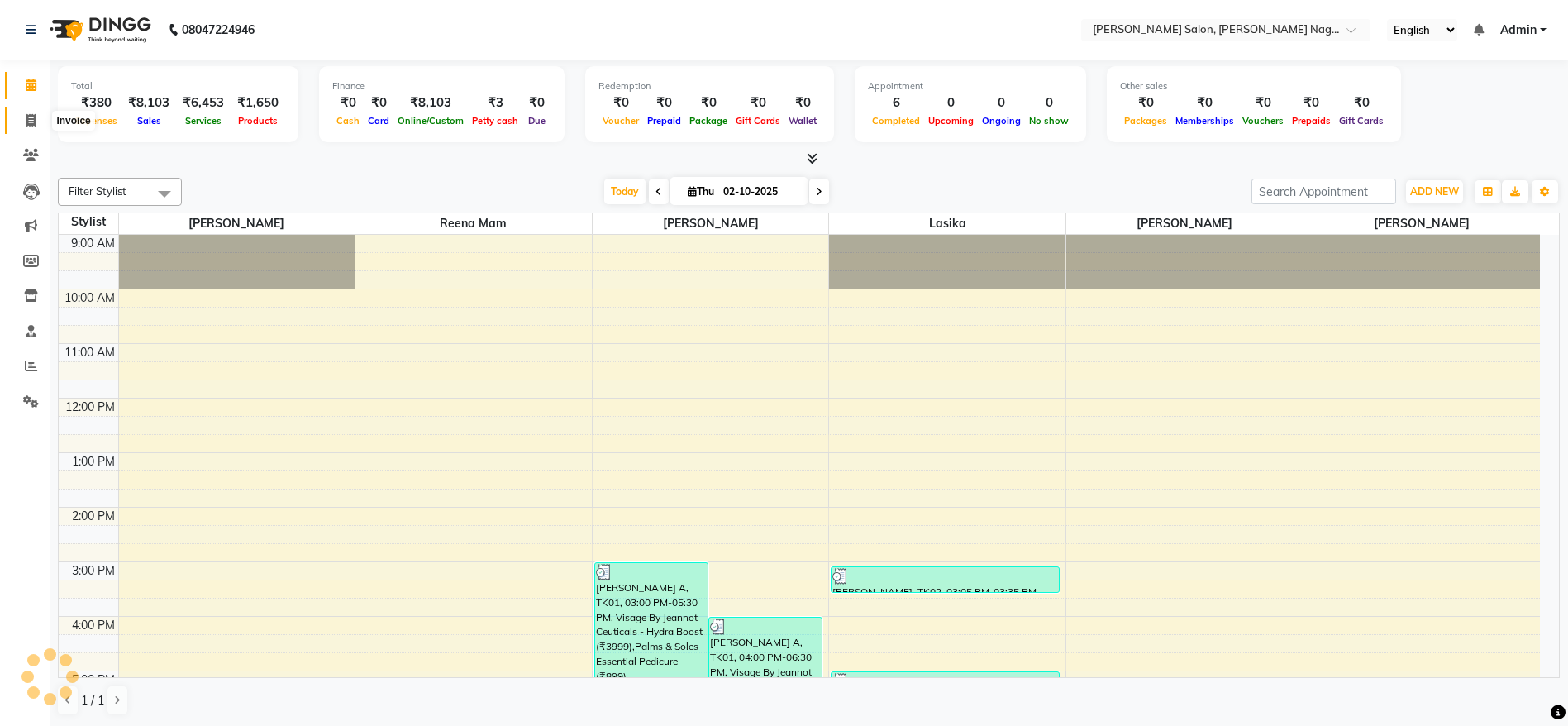
click at [30, 116] on icon at bounding box center [31, 120] width 9 height 12
select select "service"
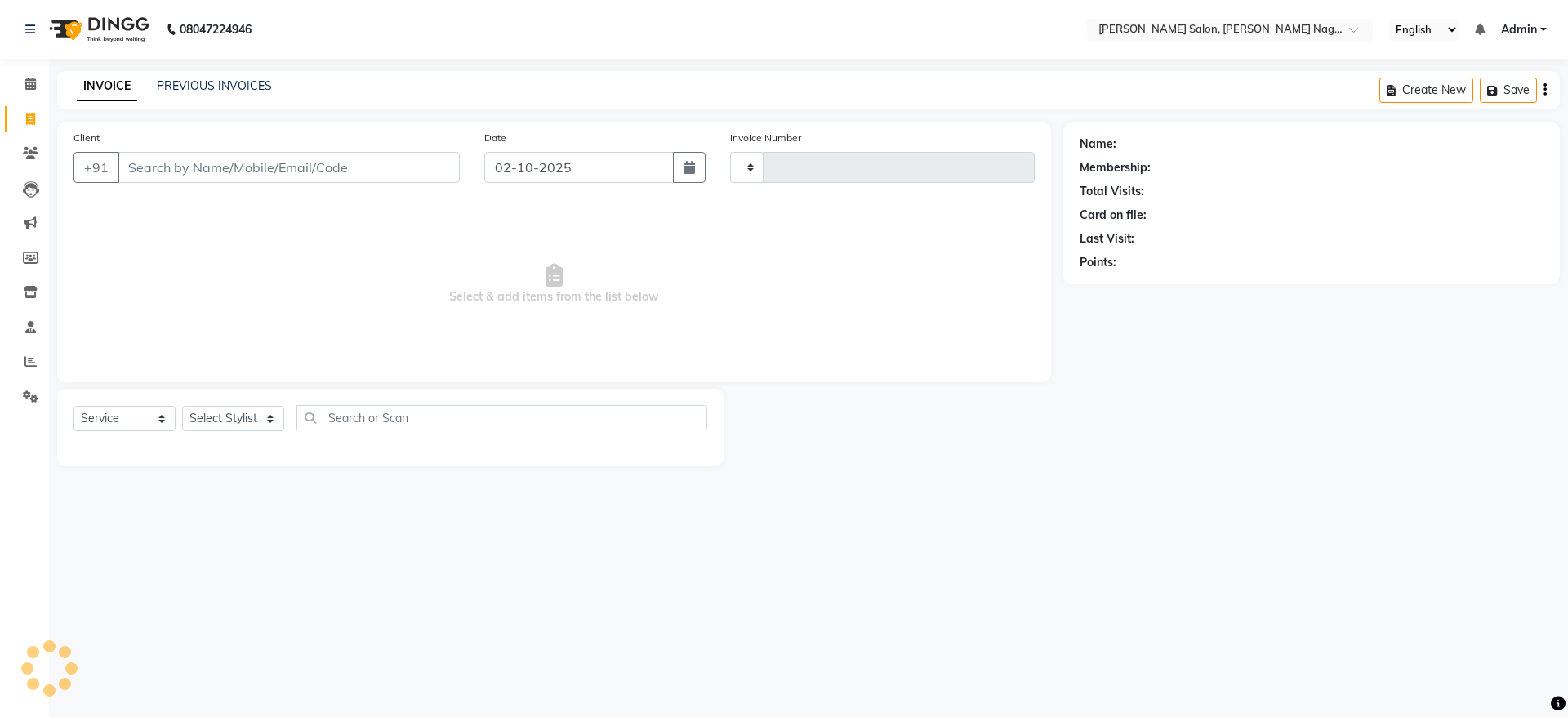
type input "1223"
select select "6221"
click at [267, 80] on link "PREVIOUS INVOICES" at bounding box center [214, 85] width 115 height 15
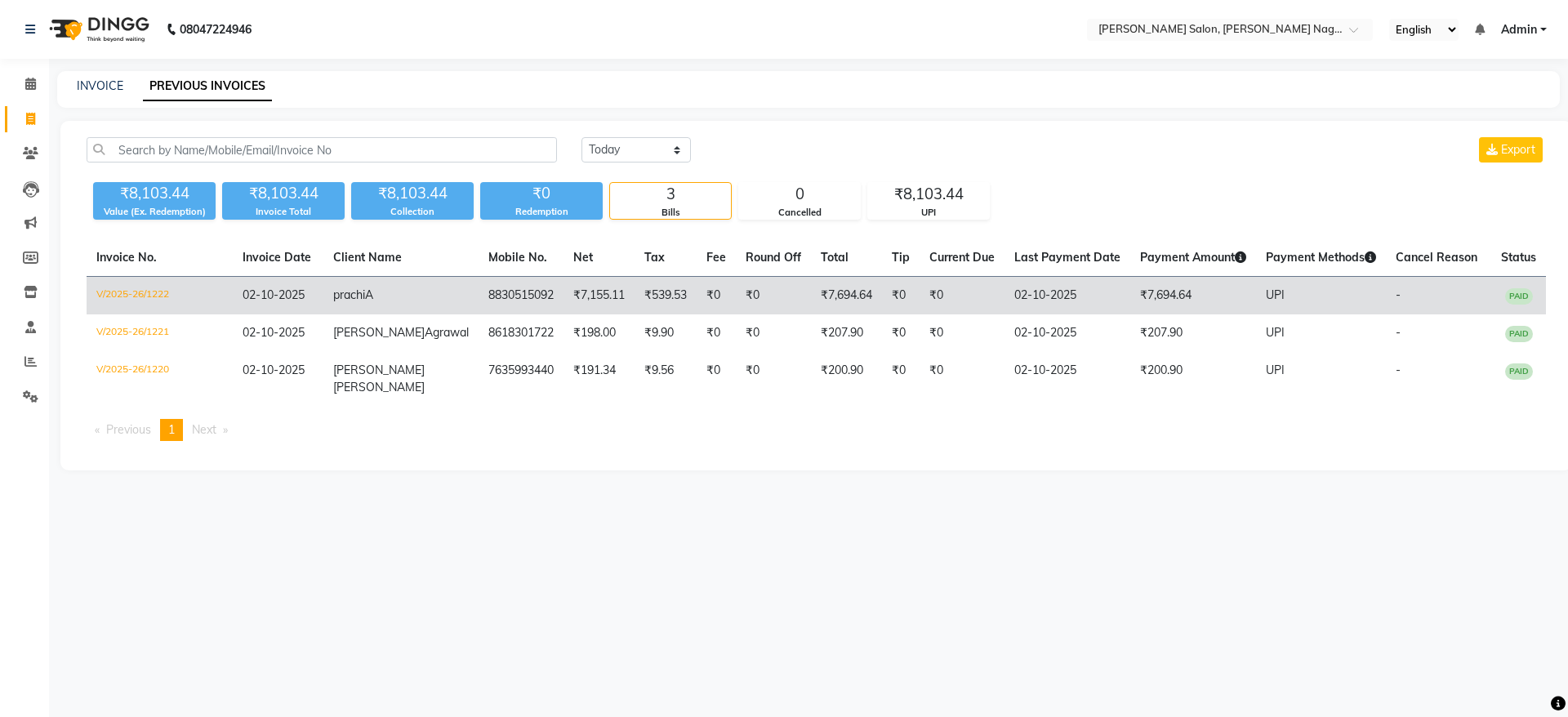
click at [635, 300] on td "₹539.53" at bounding box center [665, 296] width 62 height 38
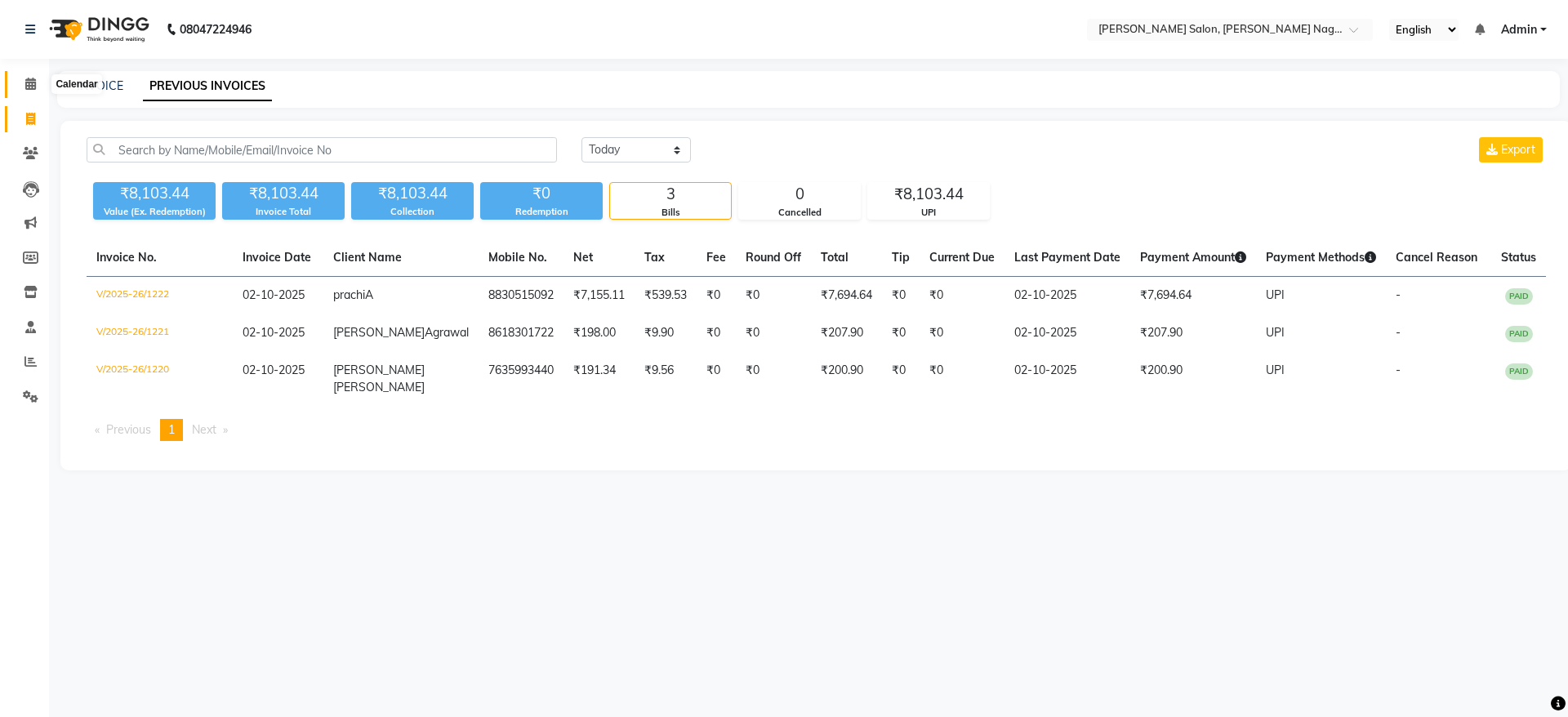
click at [24, 85] on span at bounding box center [30, 85] width 29 height 19
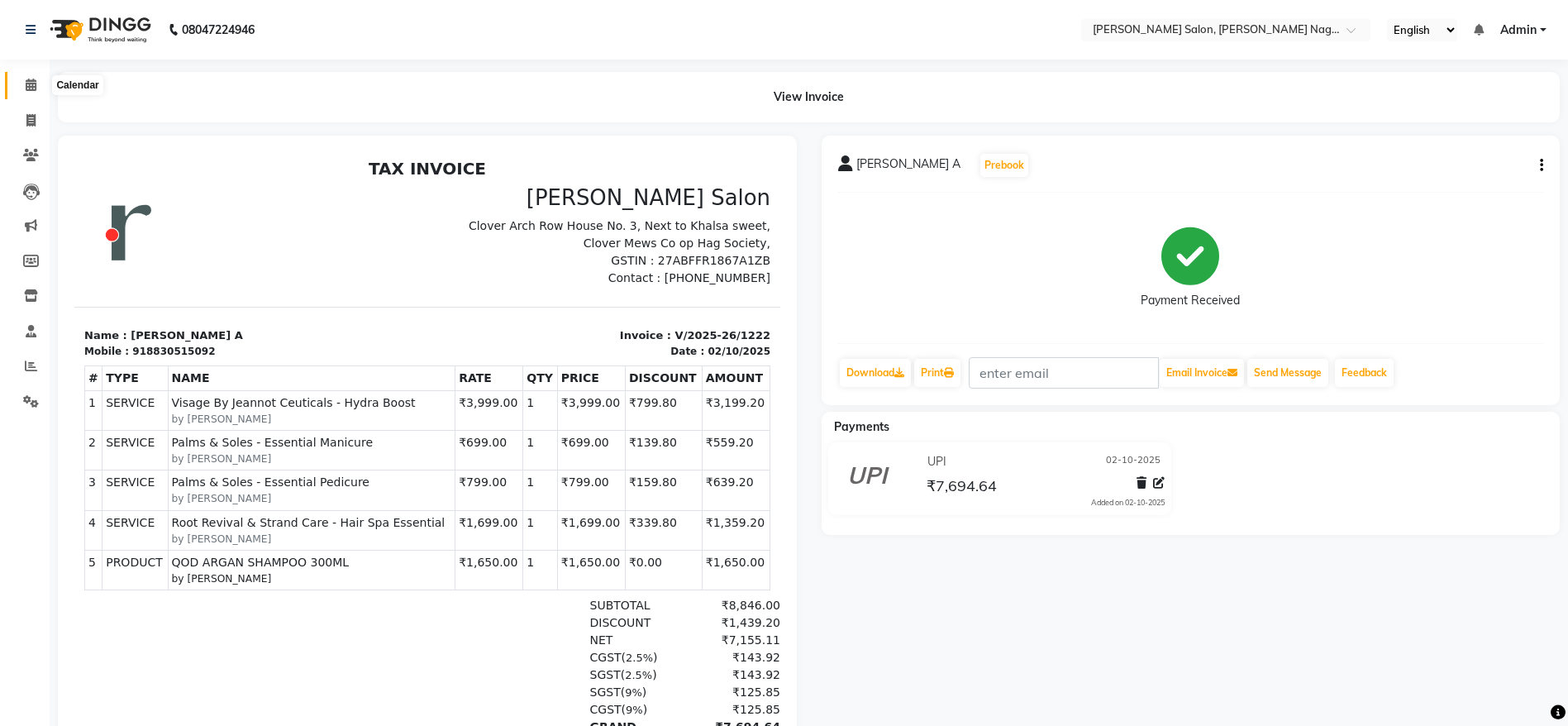
click at [30, 80] on icon at bounding box center [31, 85] width 11 height 12
